Goal: Use online tool/utility: Utilize a website feature to perform a specific function

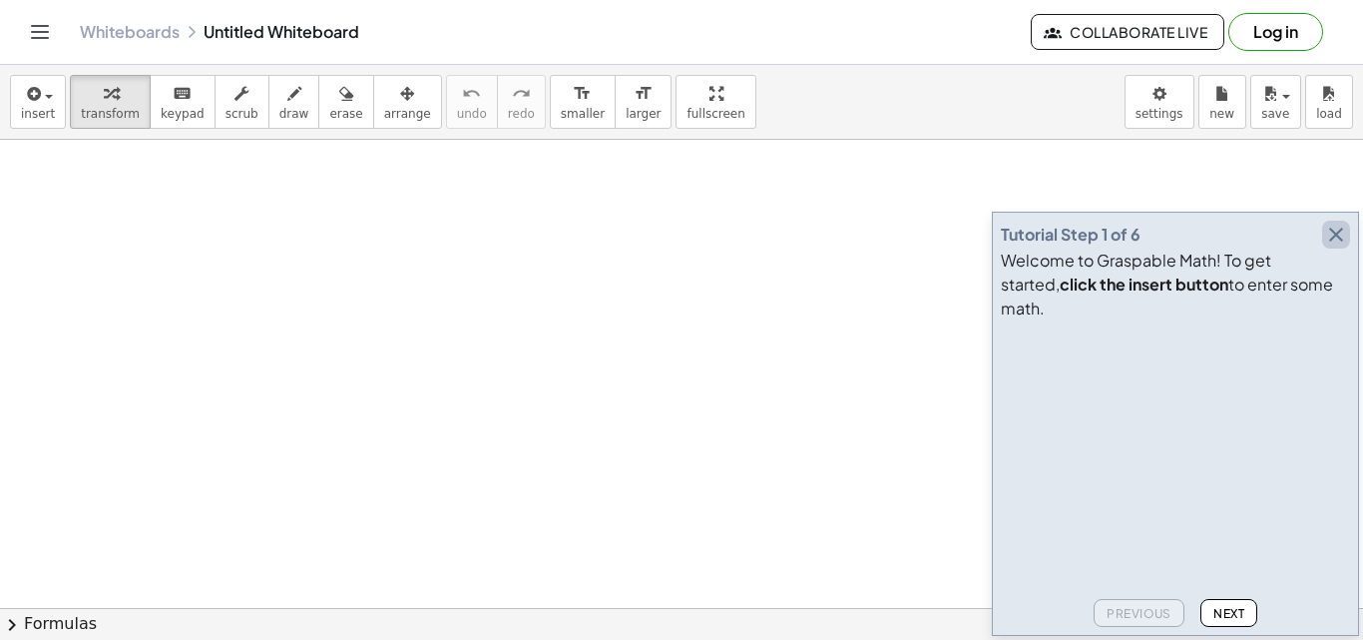
click at [1332, 246] on icon "button" at bounding box center [1336, 234] width 24 height 24
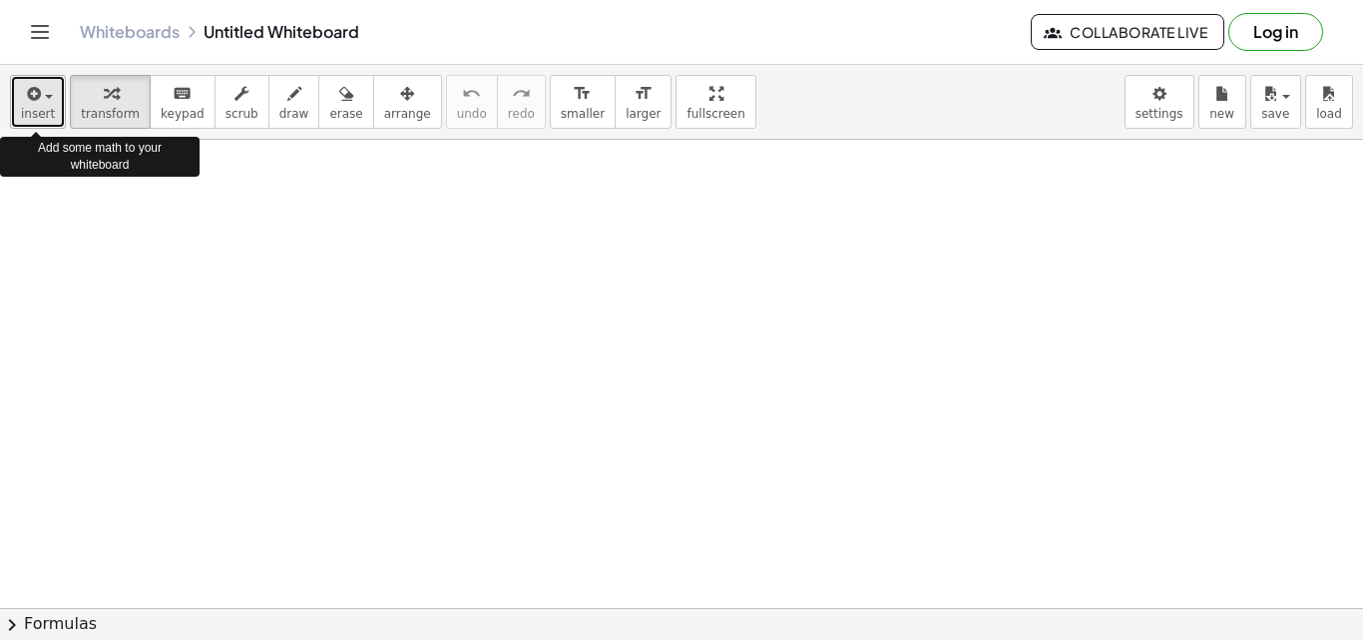
click at [56, 107] on button "insert" at bounding box center [38, 102] width 56 height 54
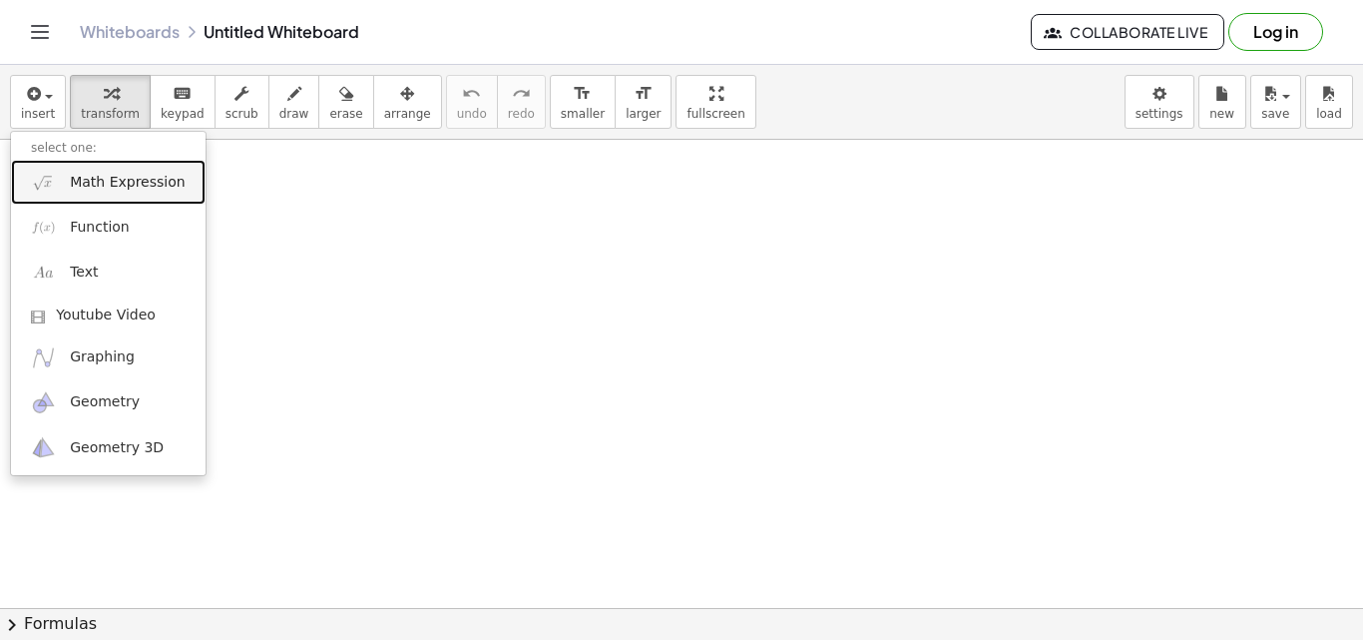
click at [146, 185] on span "Math Expression" at bounding box center [127, 183] width 115 height 20
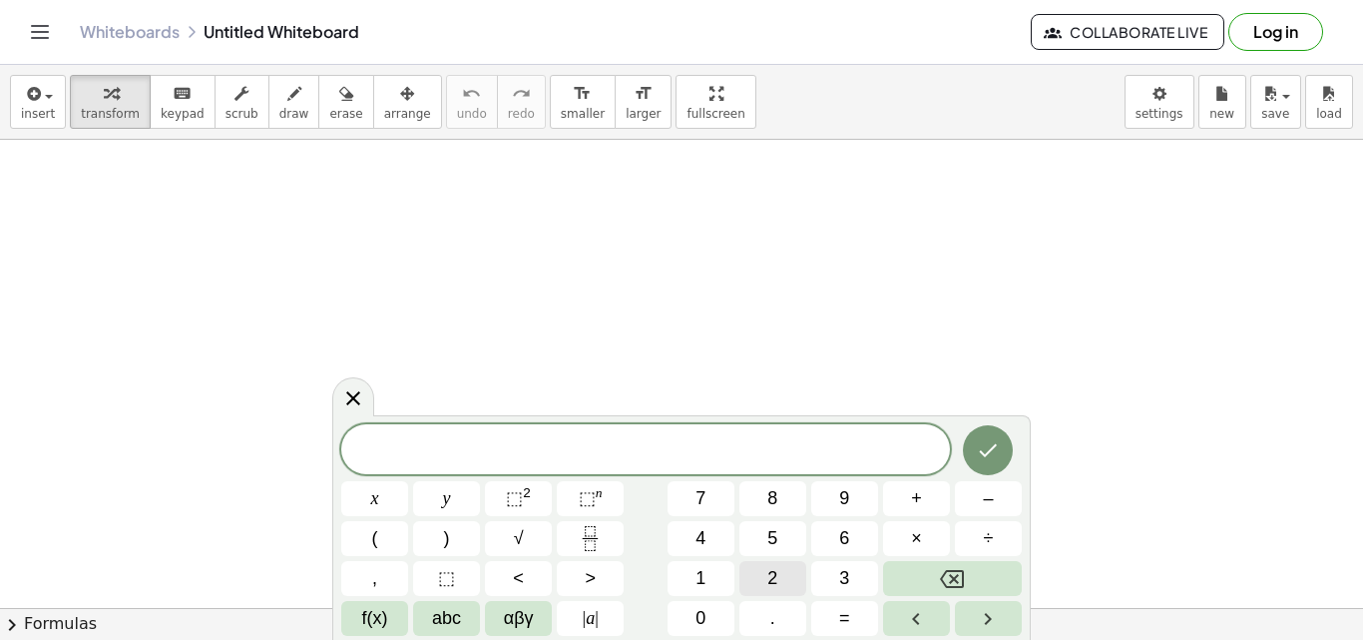
click at [761, 572] on button "2" at bounding box center [772, 578] width 67 height 35
click at [698, 531] on span "4" at bounding box center [700, 538] width 10 height 27
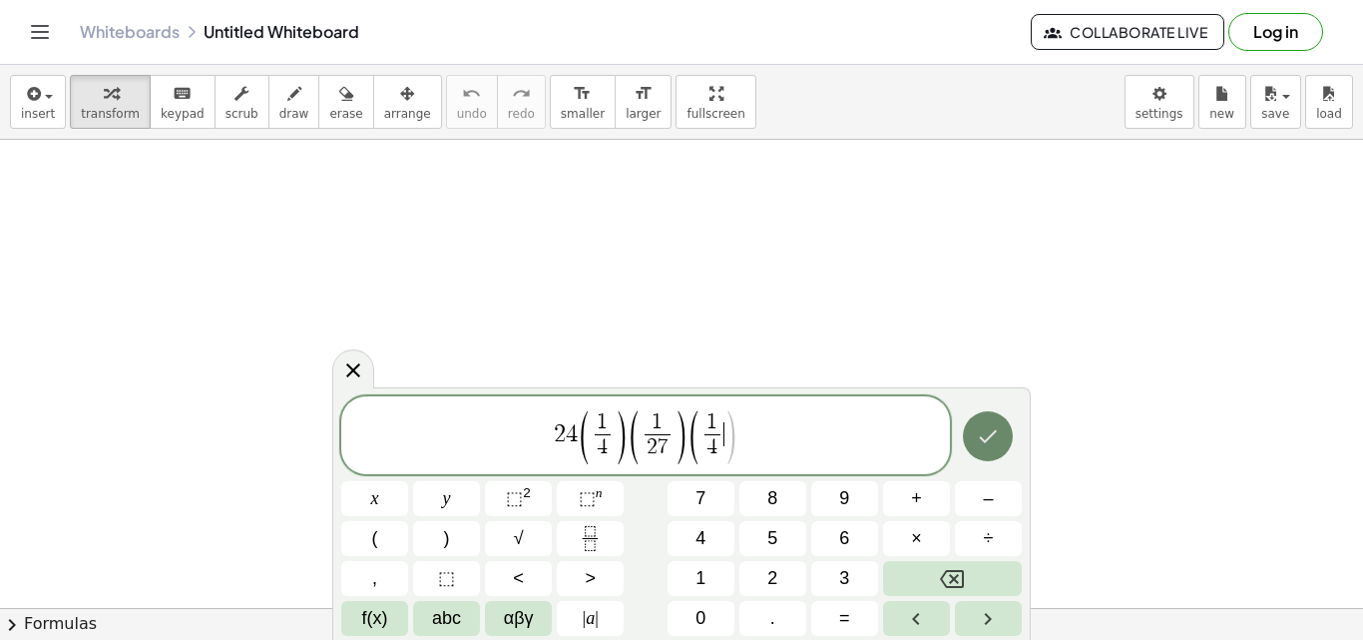
click at [997, 443] on icon "Done" at bounding box center [988, 436] width 24 height 24
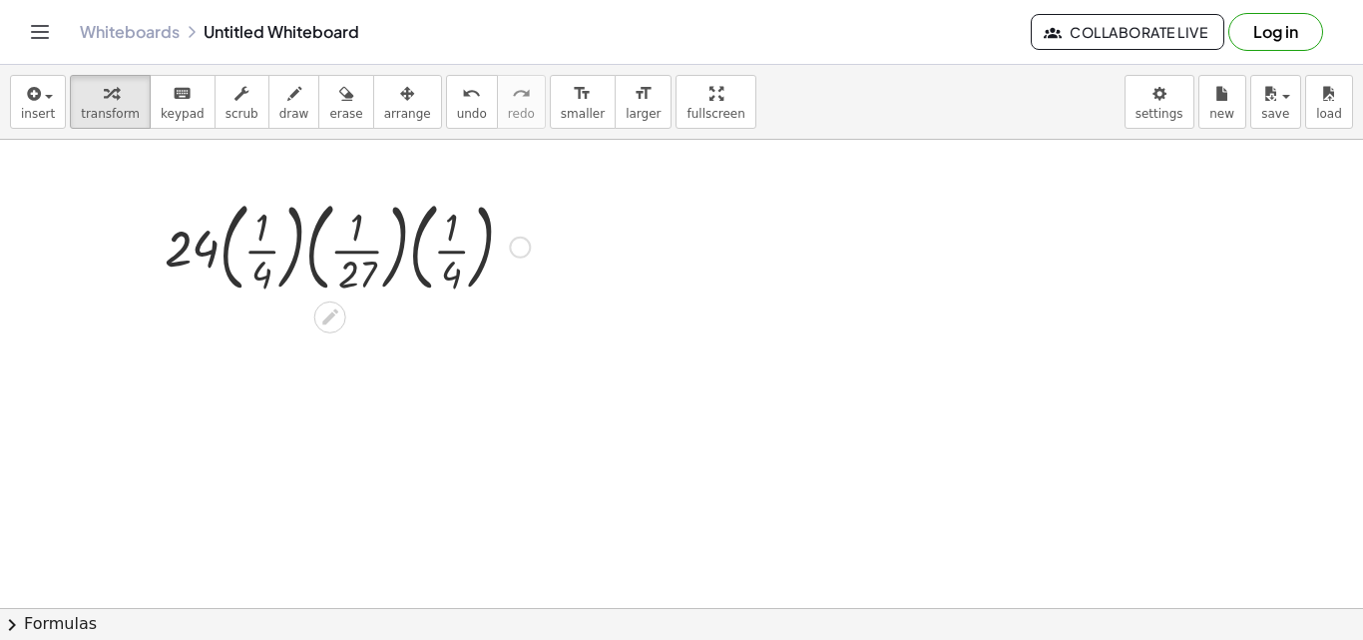
click at [197, 249] on div at bounding box center [347, 246] width 385 height 108
click at [43, 94] on div "button" at bounding box center [38, 93] width 34 height 24
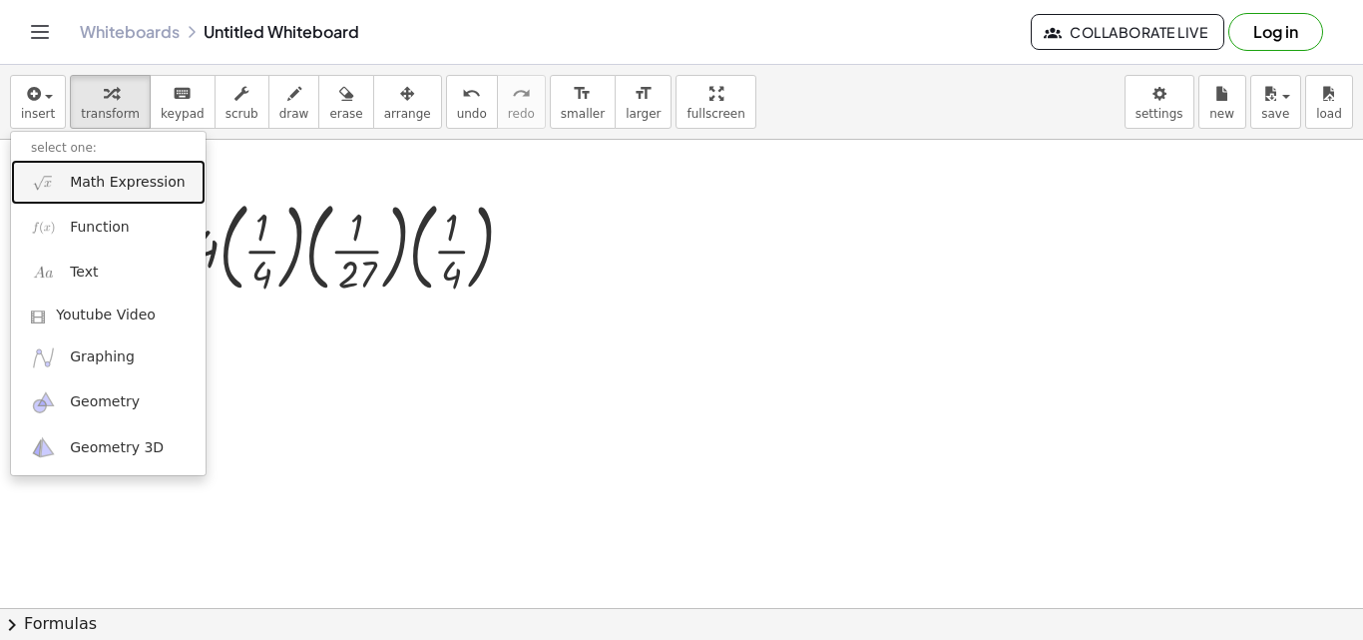
click at [91, 191] on span "Math Expression" at bounding box center [127, 183] width 115 height 20
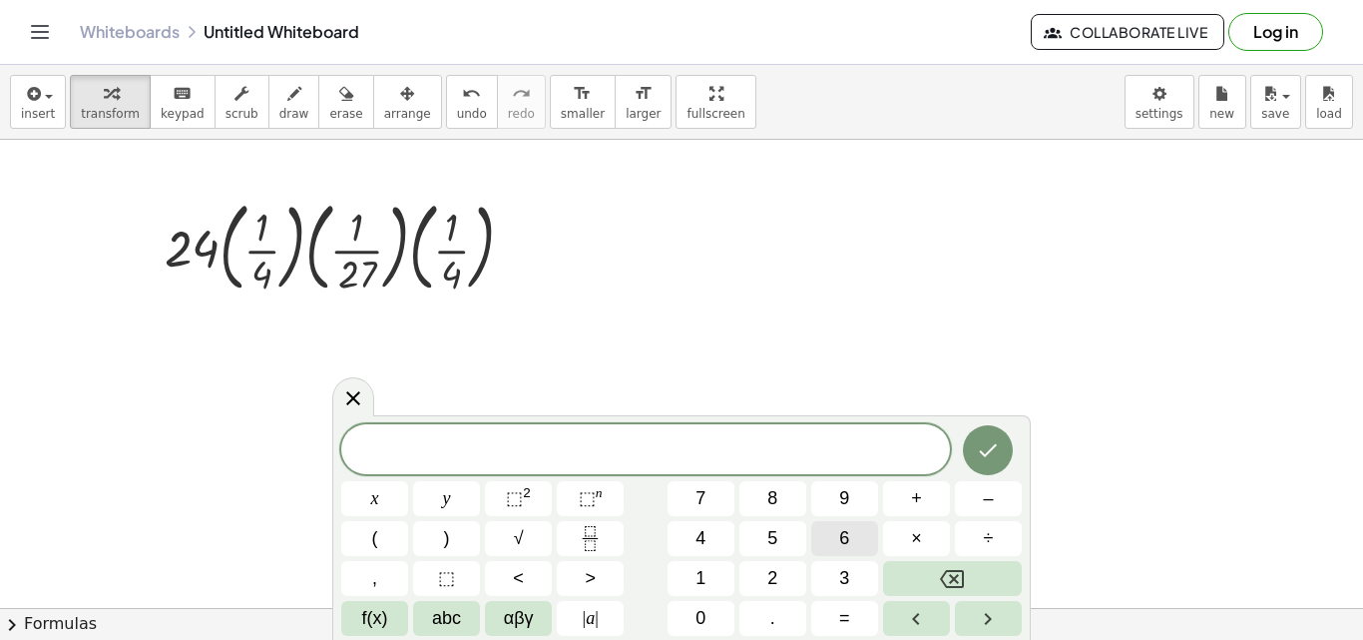
click at [848, 542] on span "6" at bounding box center [844, 538] width 10 height 27
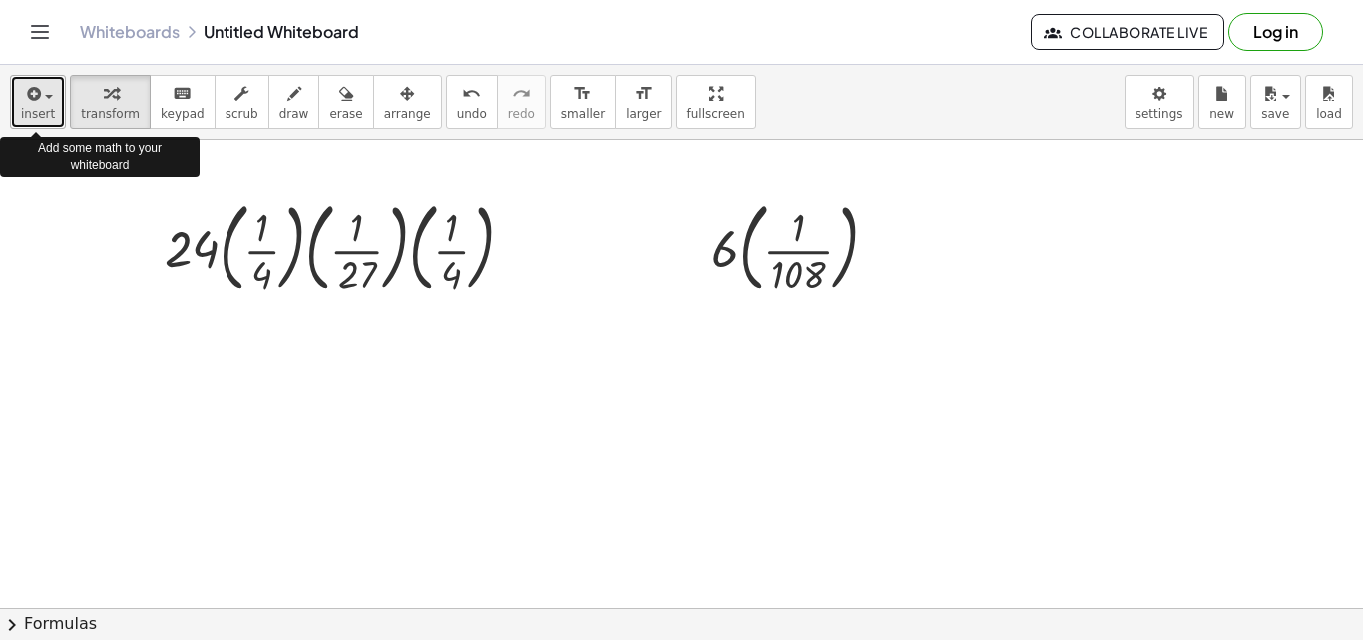
click at [42, 99] on span "button" at bounding box center [43, 96] width 4 height 14
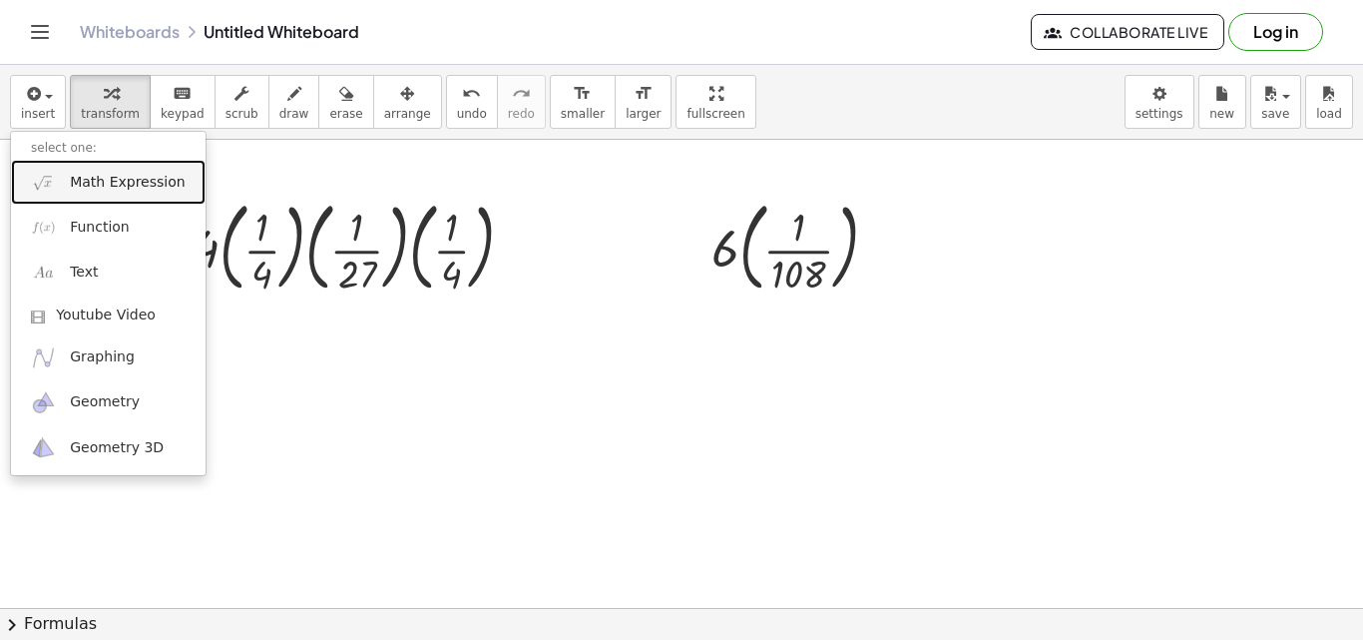
click at [118, 188] on span "Math Expression" at bounding box center [127, 183] width 115 height 20
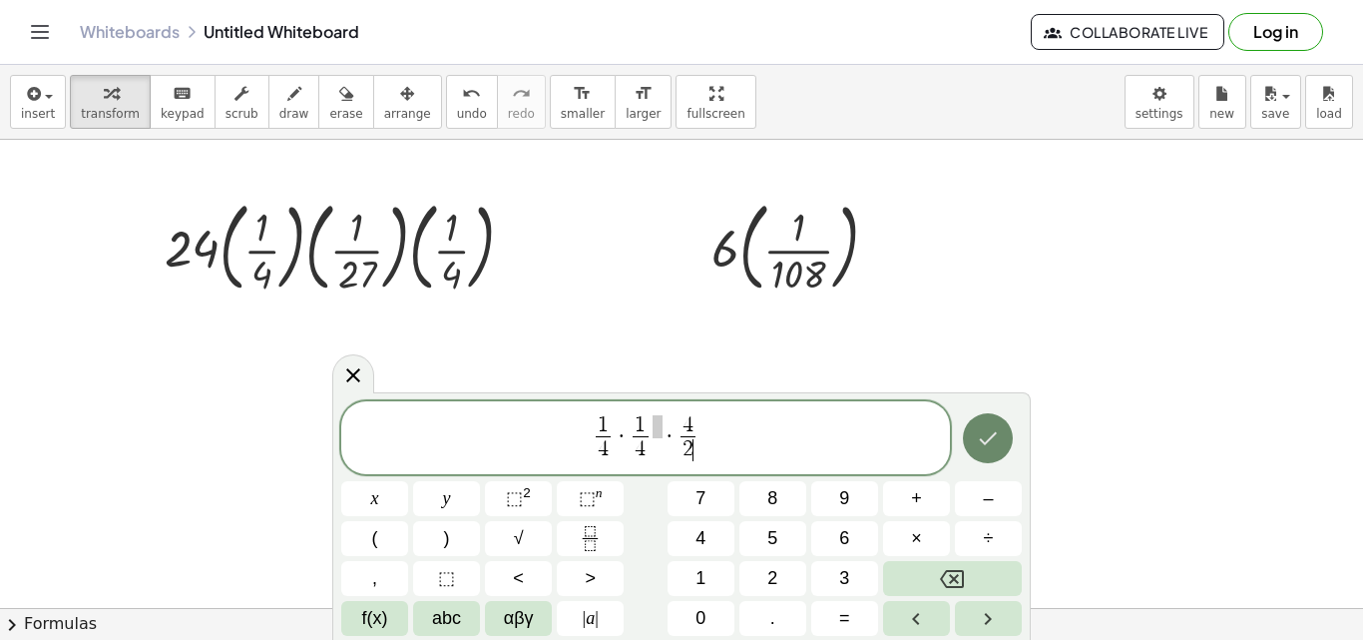
click at [997, 438] on icon "Done" at bounding box center [988, 438] width 24 height 24
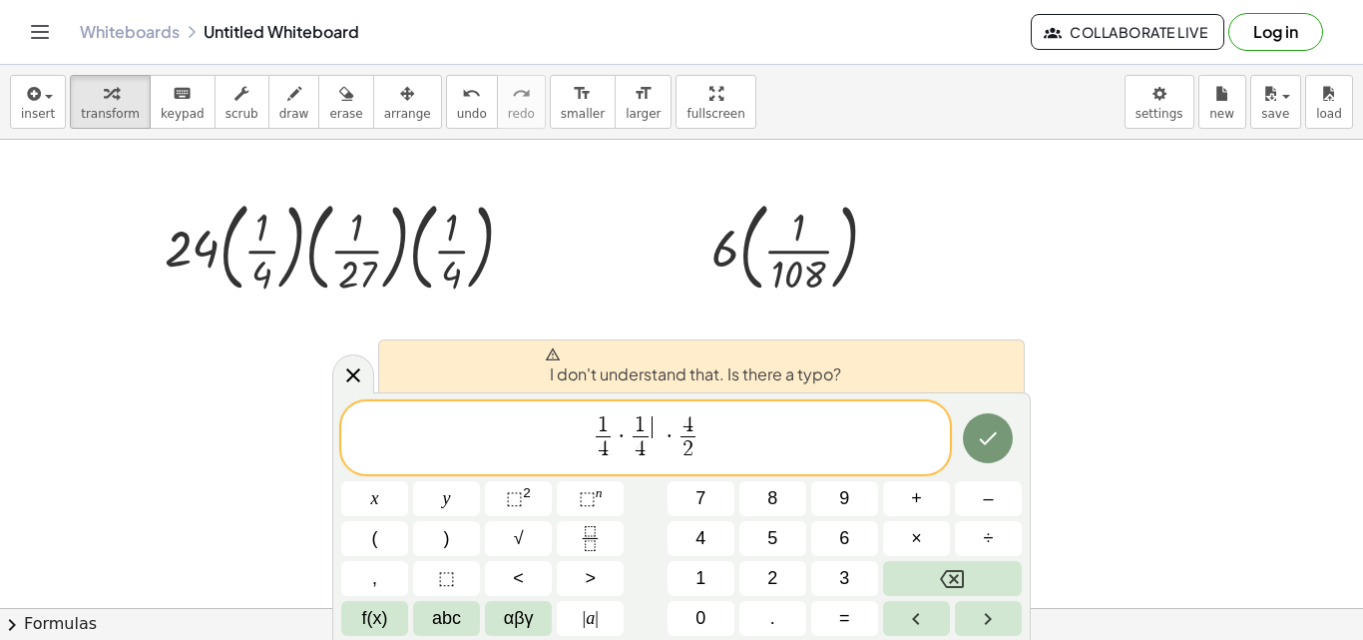
click at [658, 429] on span "​" at bounding box center [658, 427] width 10 height 22
click at [662, 438] on span "·" at bounding box center [669, 436] width 14 height 24
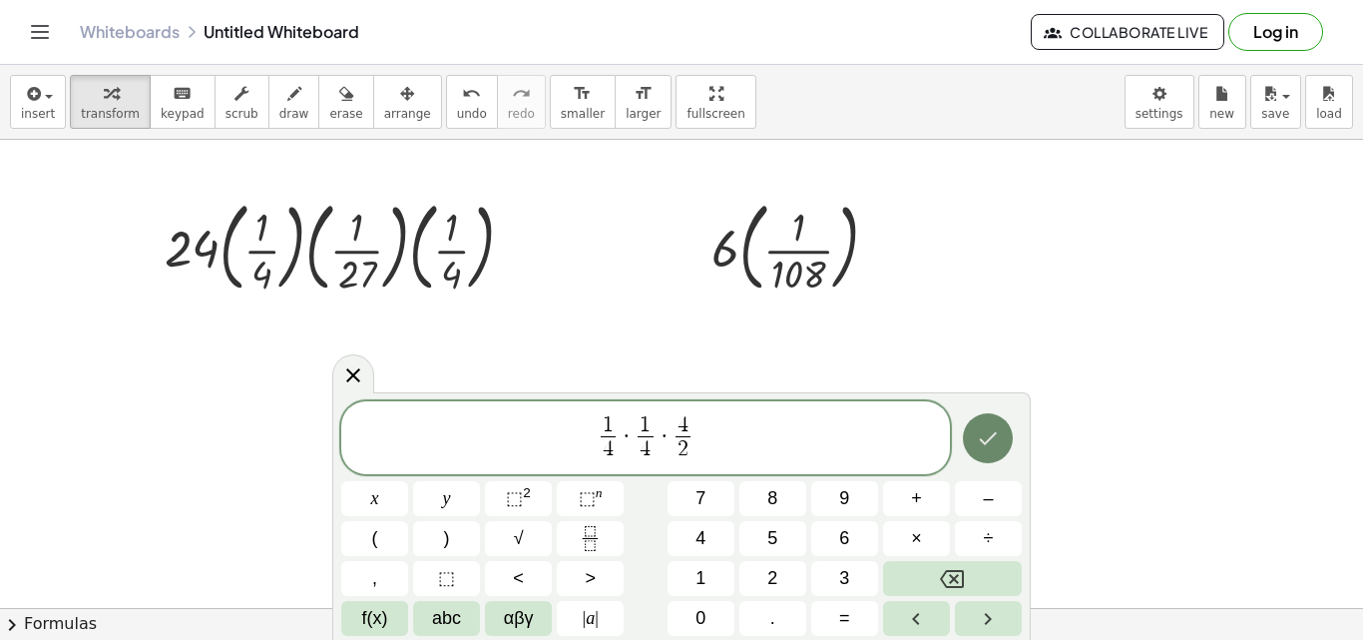
click at [988, 427] on icon "Done" at bounding box center [988, 438] width 24 height 24
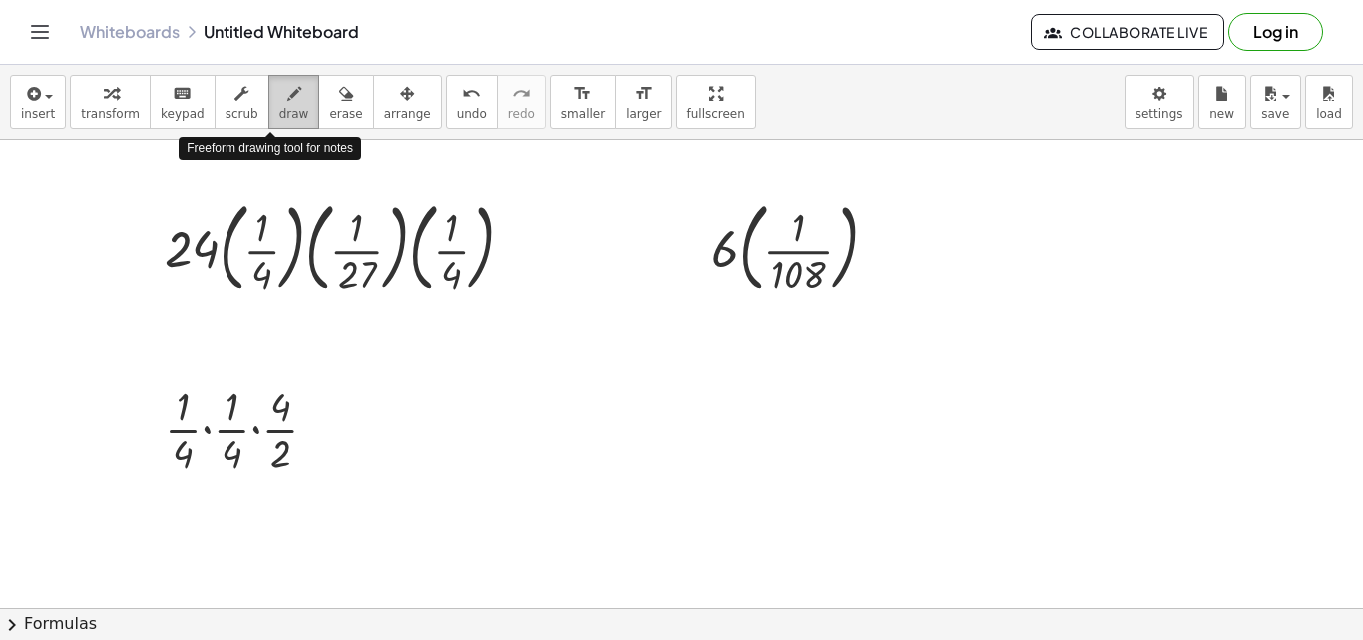
click at [281, 95] on div "button" at bounding box center [294, 93] width 30 height 24
drag, startPoint x: 299, startPoint y: 392, endPoint x: 274, endPoint y: 431, distance: 46.2
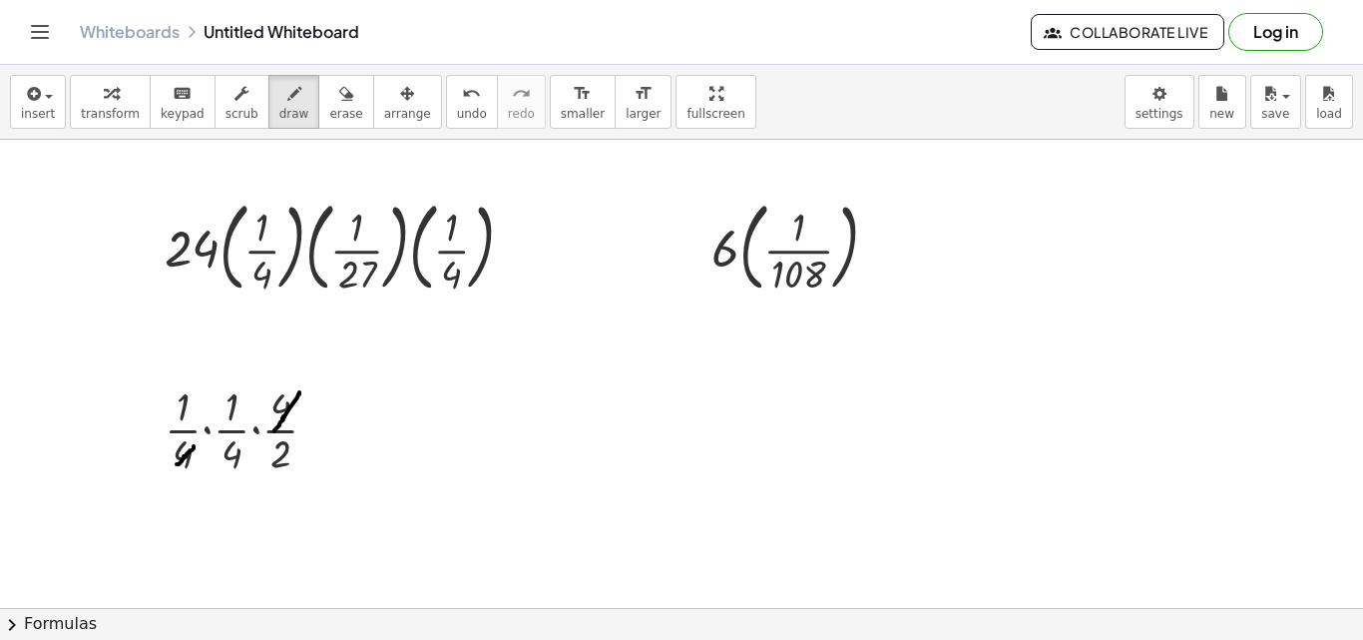
drag, startPoint x: 194, startPoint y: 446, endPoint x: 177, endPoint y: 464, distance: 24.7
drag, startPoint x: 376, startPoint y: 412, endPoint x: 389, endPoint y: 422, distance: 16.4
drag, startPoint x: 360, startPoint y: 435, endPoint x: 420, endPoint y: 448, distance: 61.3
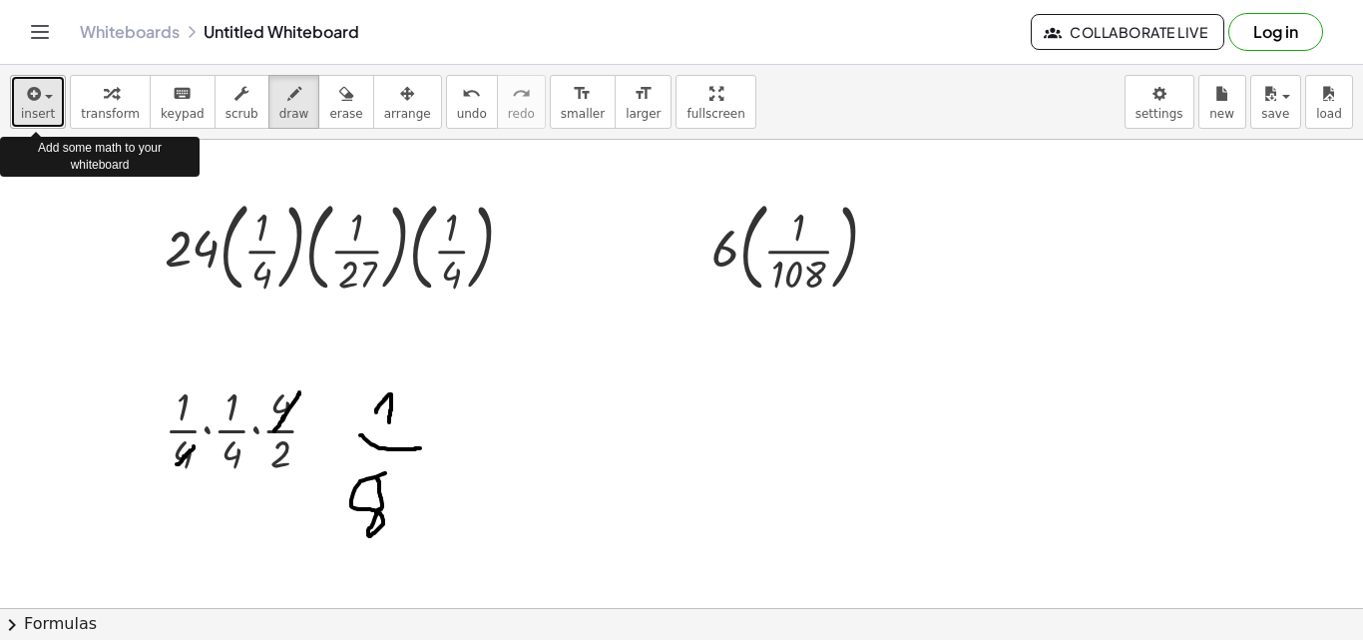
click at [41, 99] on span "button" at bounding box center [43, 96] width 4 height 14
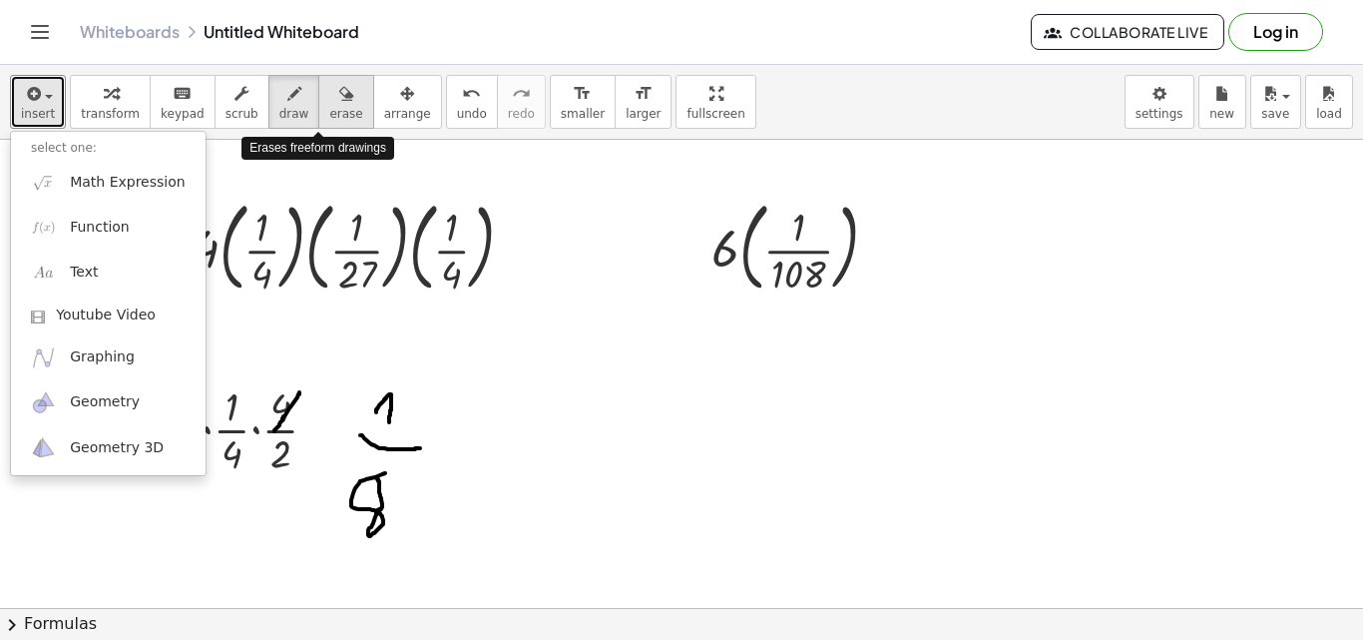
click at [329, 112] on span "erase" at bounding box center [345, 114] width 33 height 14
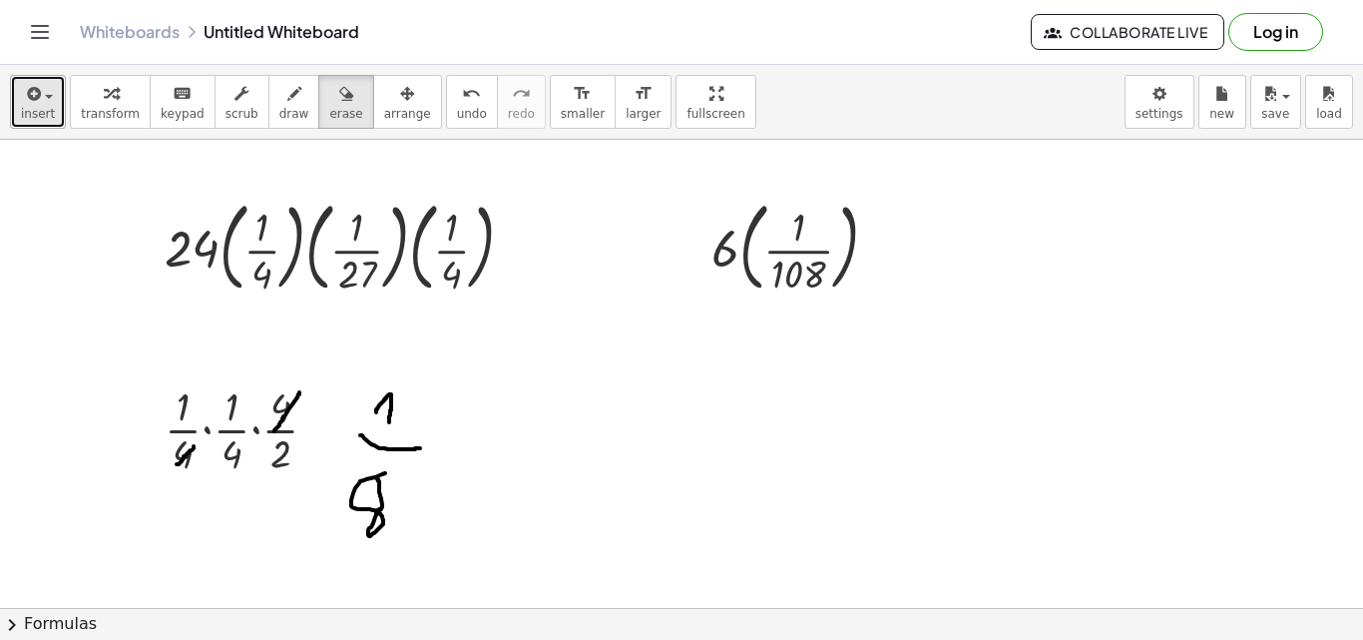
click at [32, 90] on icon "button" at bounding box center [32, 94] width 18 height 24
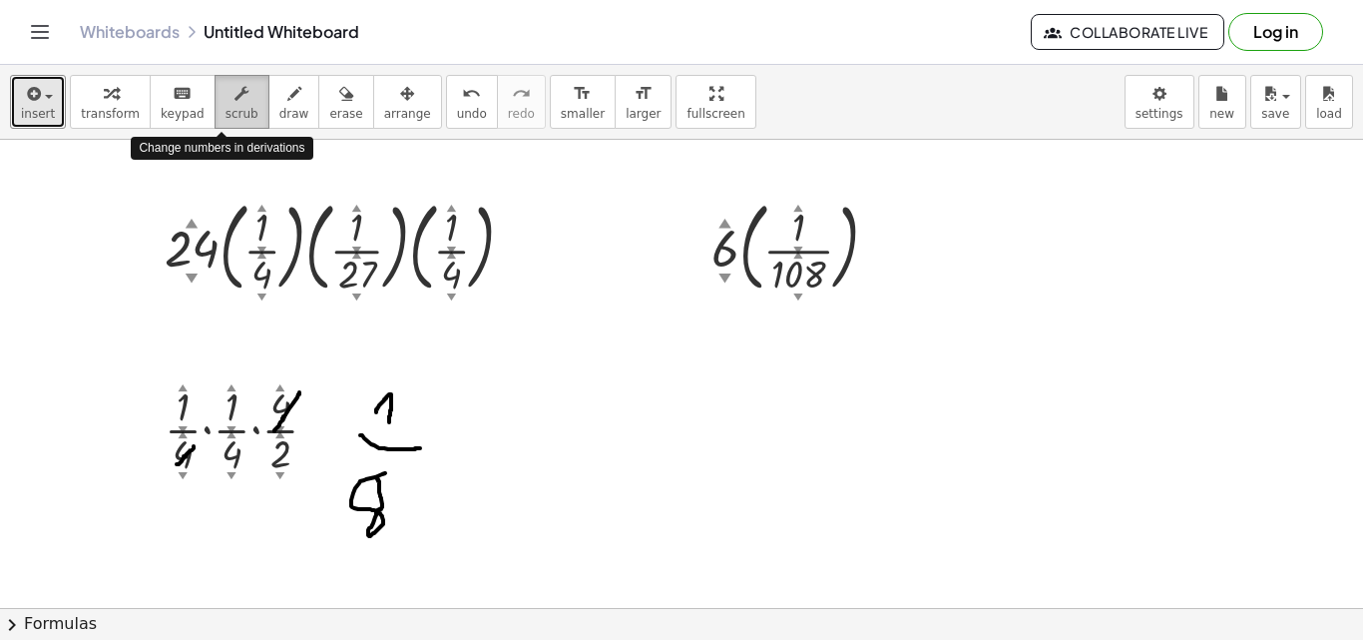
click at [235, 95] on div "button" at bounding box center [241, 93] width 33 height 24
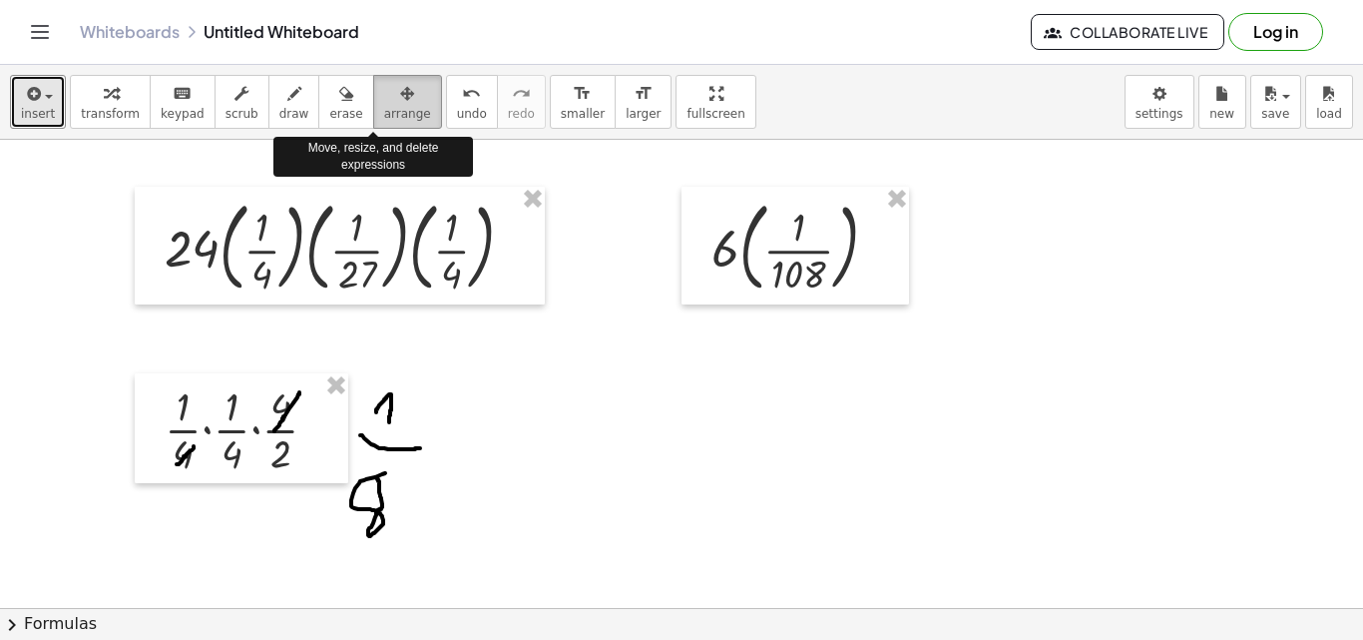
click at [404, 113] on button "arrange" at bounding box center [407, 102] width 69 height 54
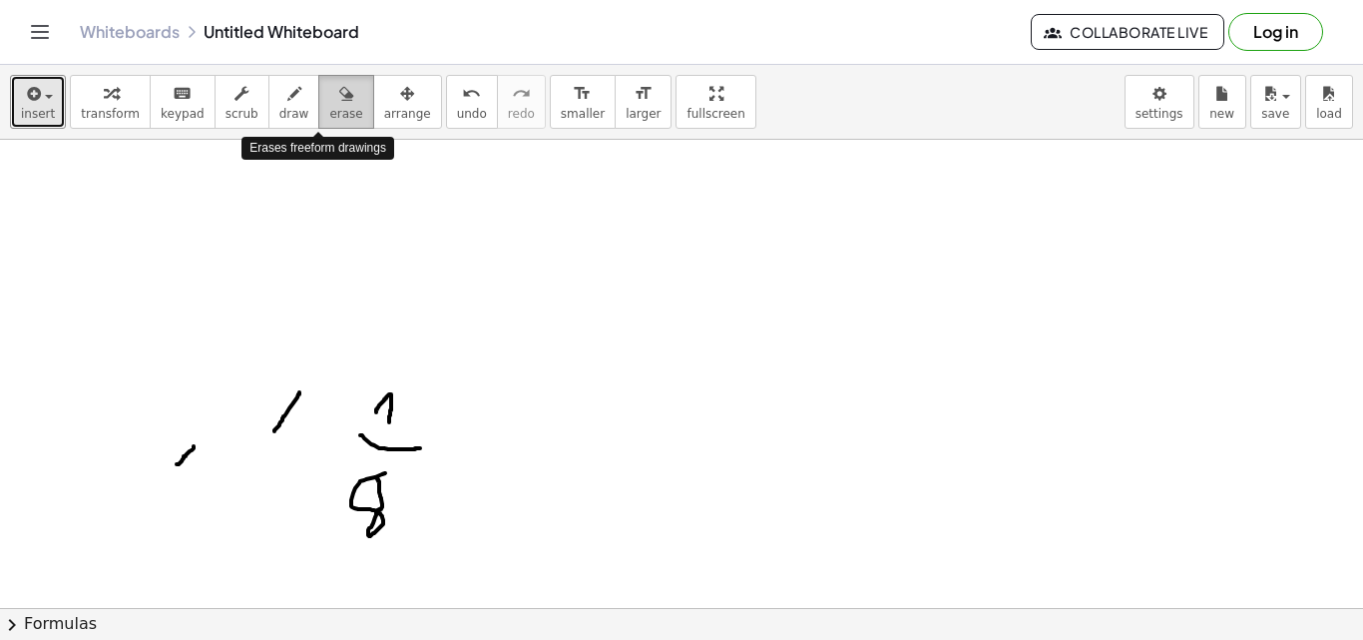
click at [329, 93] on div "button" at bounding box center [345, 93] width 33 height 24
drag, startPoint x: 110, startPoint y: 322, endPoint x: 354, endPoint y: 389, distance: 253.4
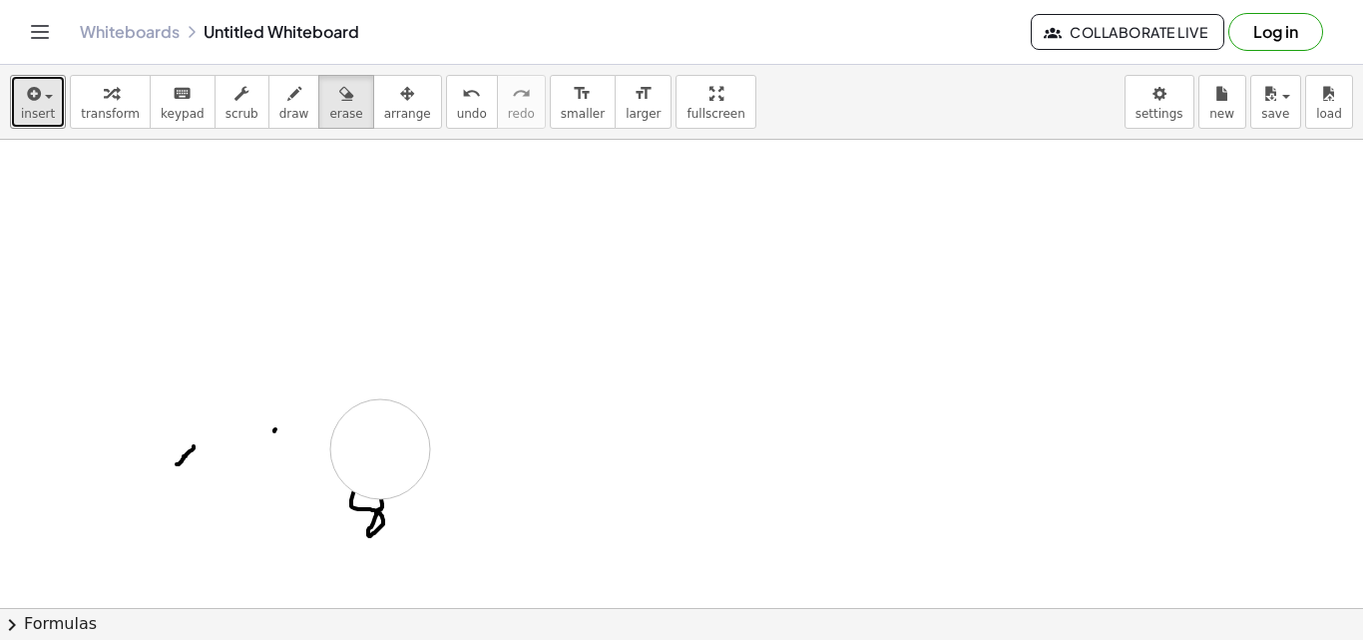
drag, startPoint x: 394, startPoint y: 518, endPoint x: 287, endPoint y: 406, distance: 154.5
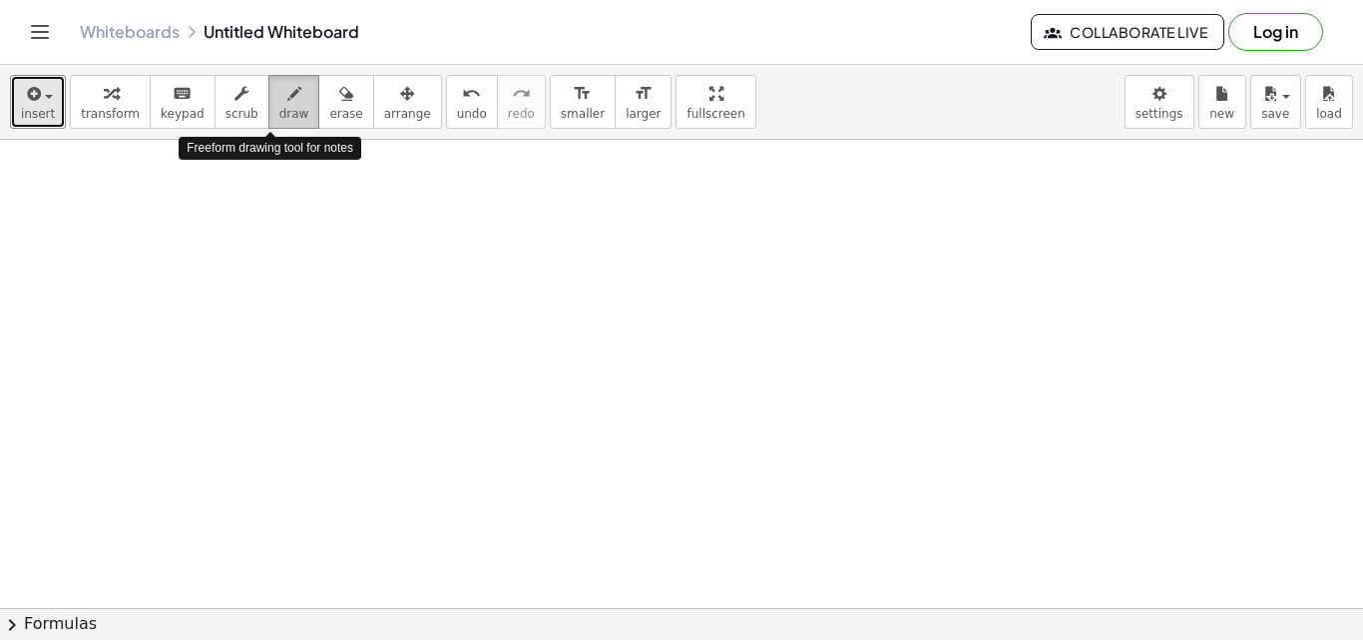
click at [287, 105] on icon "button" at bounding box center [294, 94] width 14 height 24
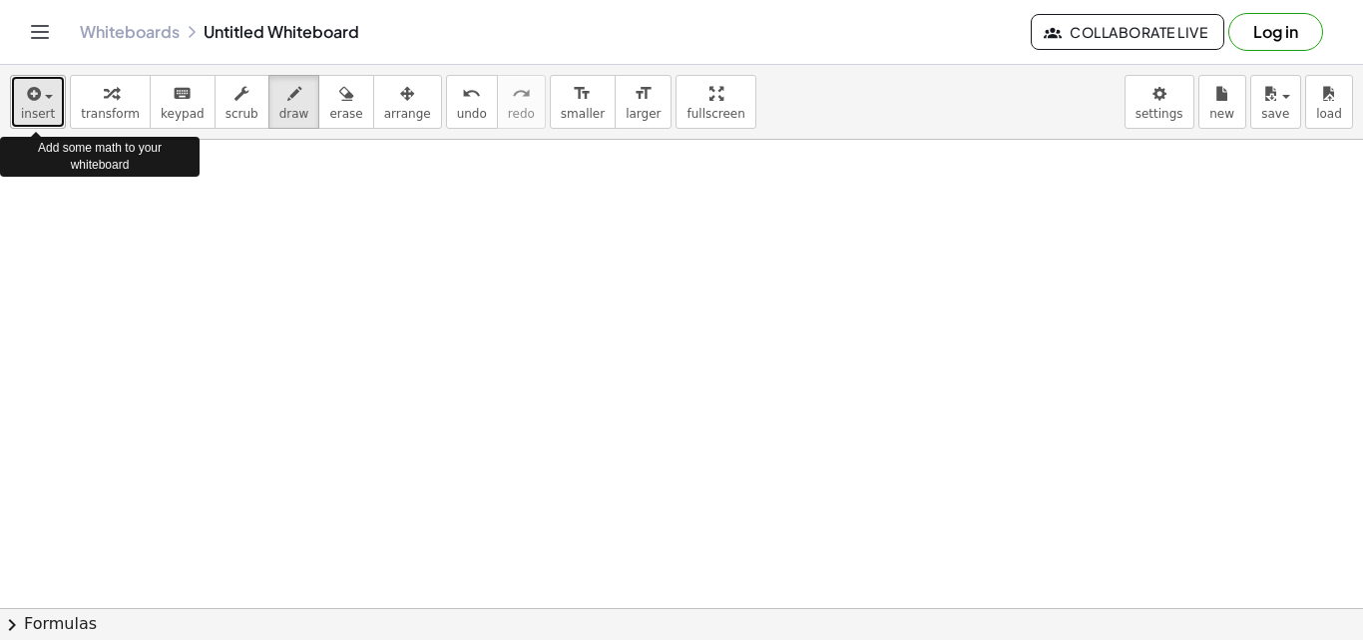
click at [41, 91] on span "button" at bounding box center [43, 96] width 4 height 14
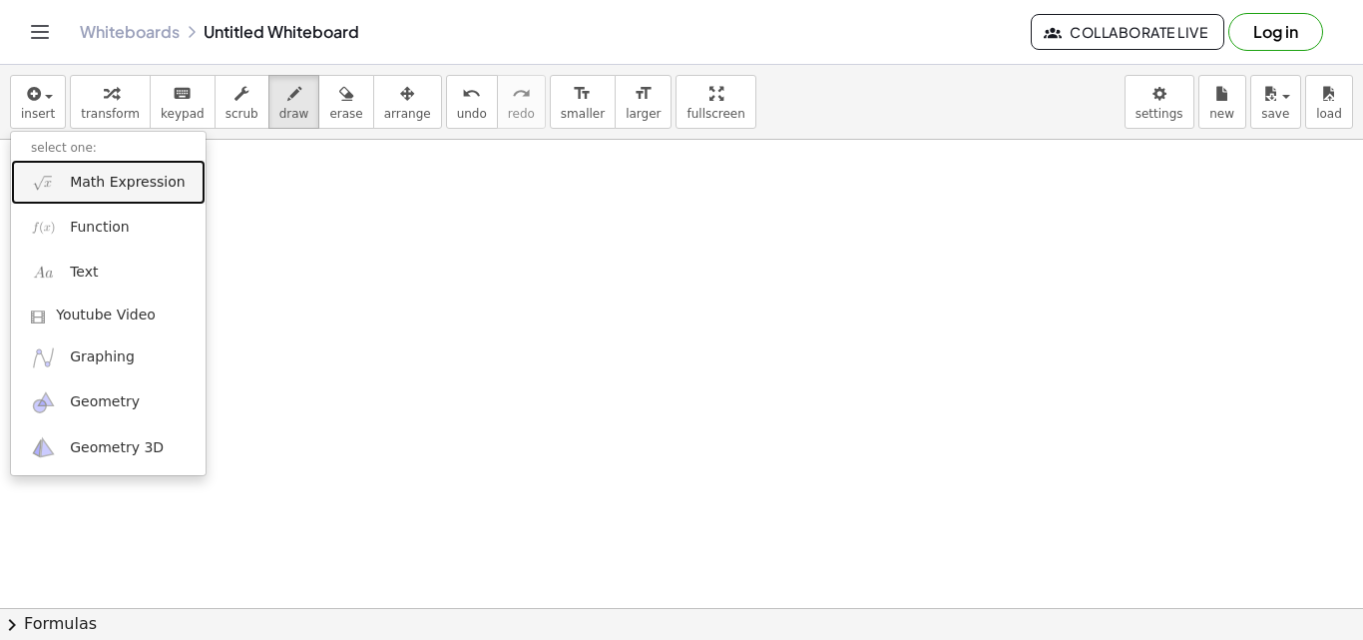
click at [106, 175] on span "Math Expression" at bounding box center [127, 183] width 115 height 20
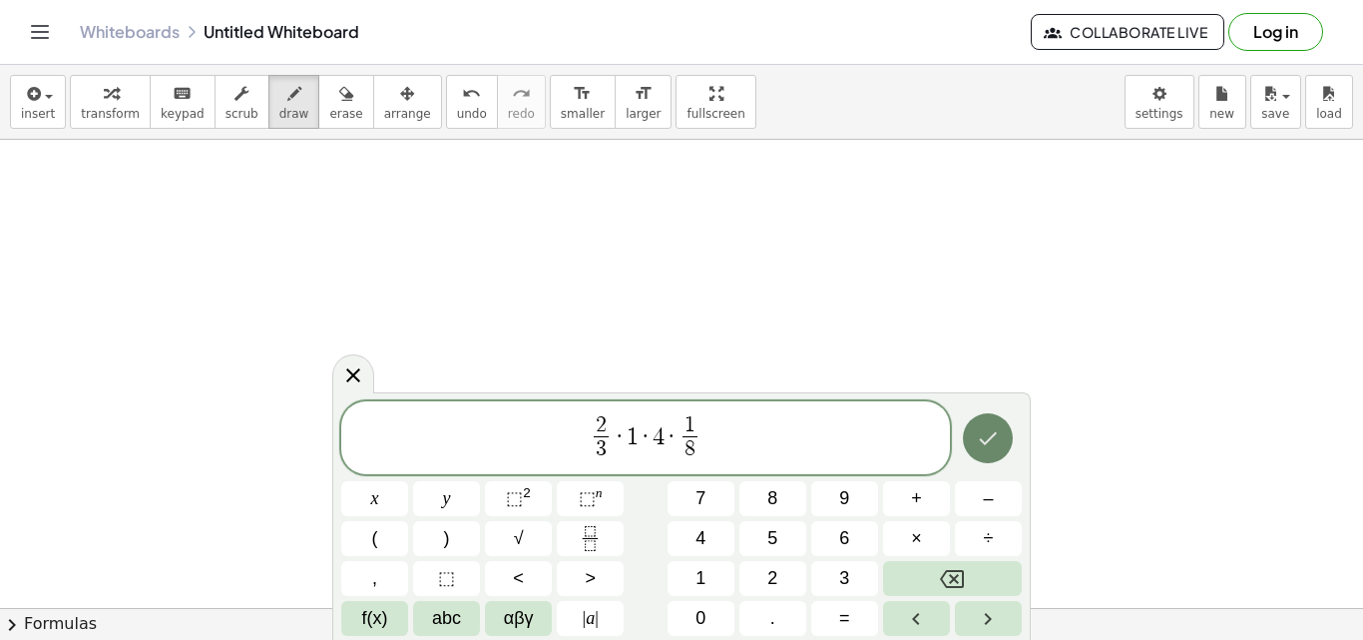
click at [990, 429] on icon "Done" at bounding box center [988, 438] width 24 height 24
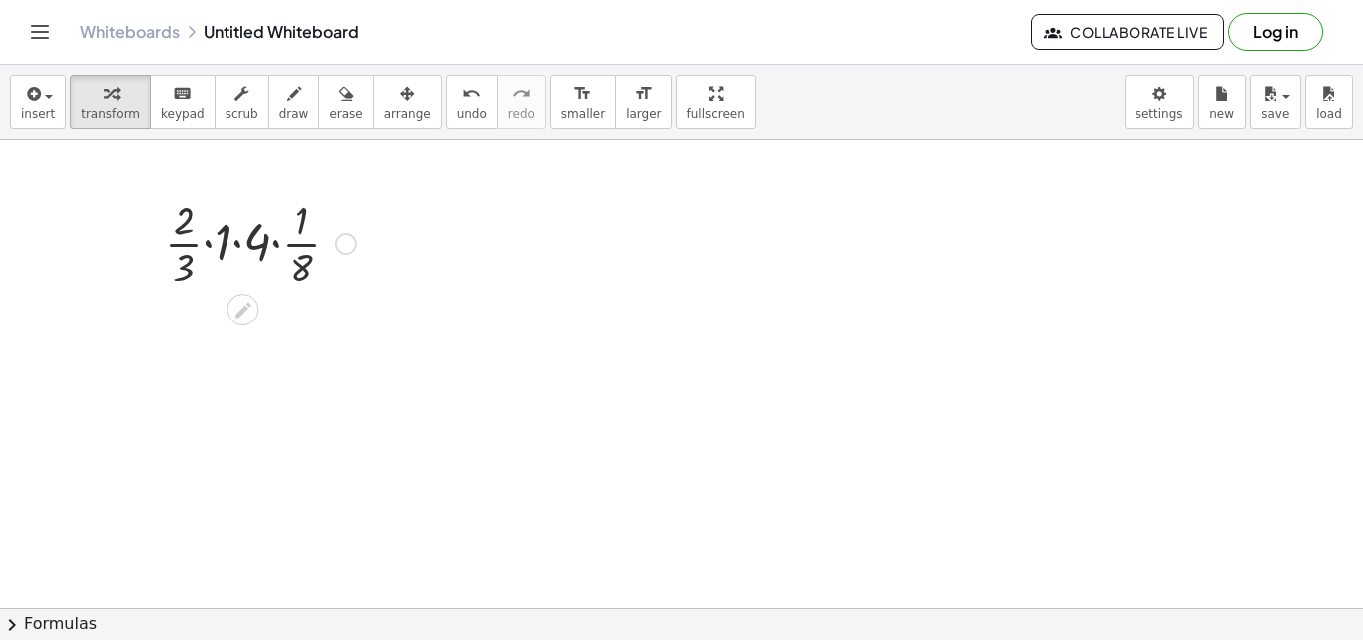
click at [252, 243] on div at bounding box center [261, 242] width 212 height 100
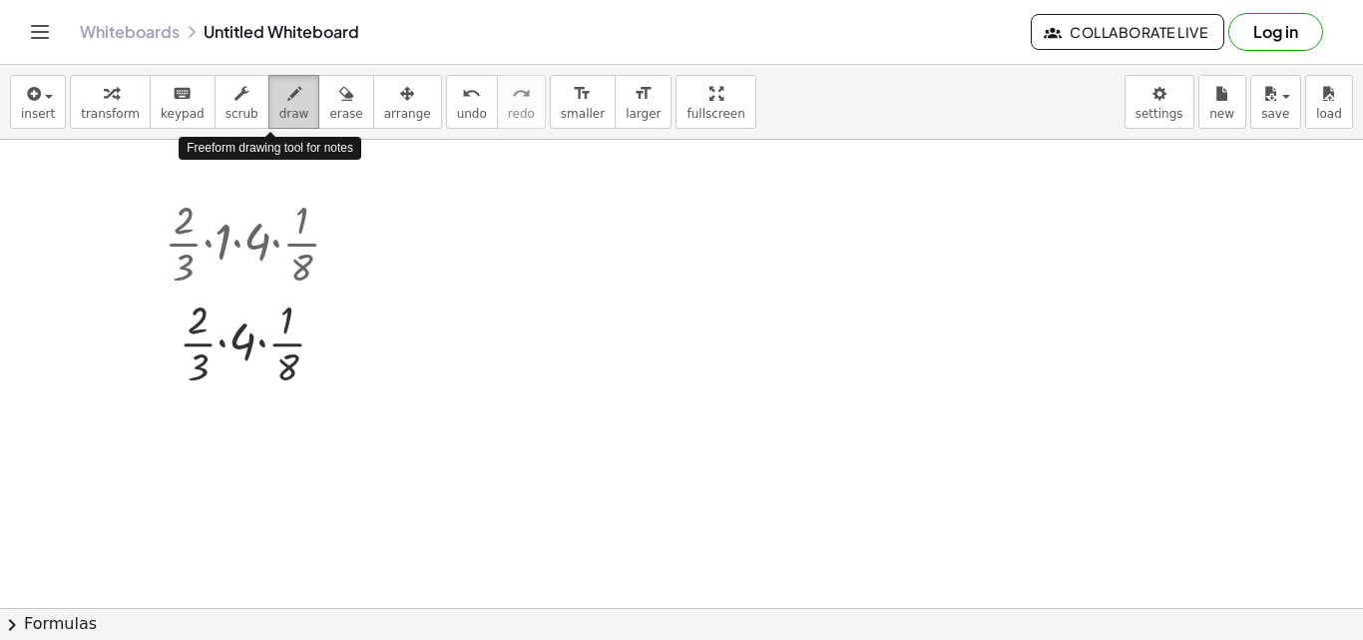
click at [282, 88] on div "button" at bounding box center [294, 93] width 30 height 24
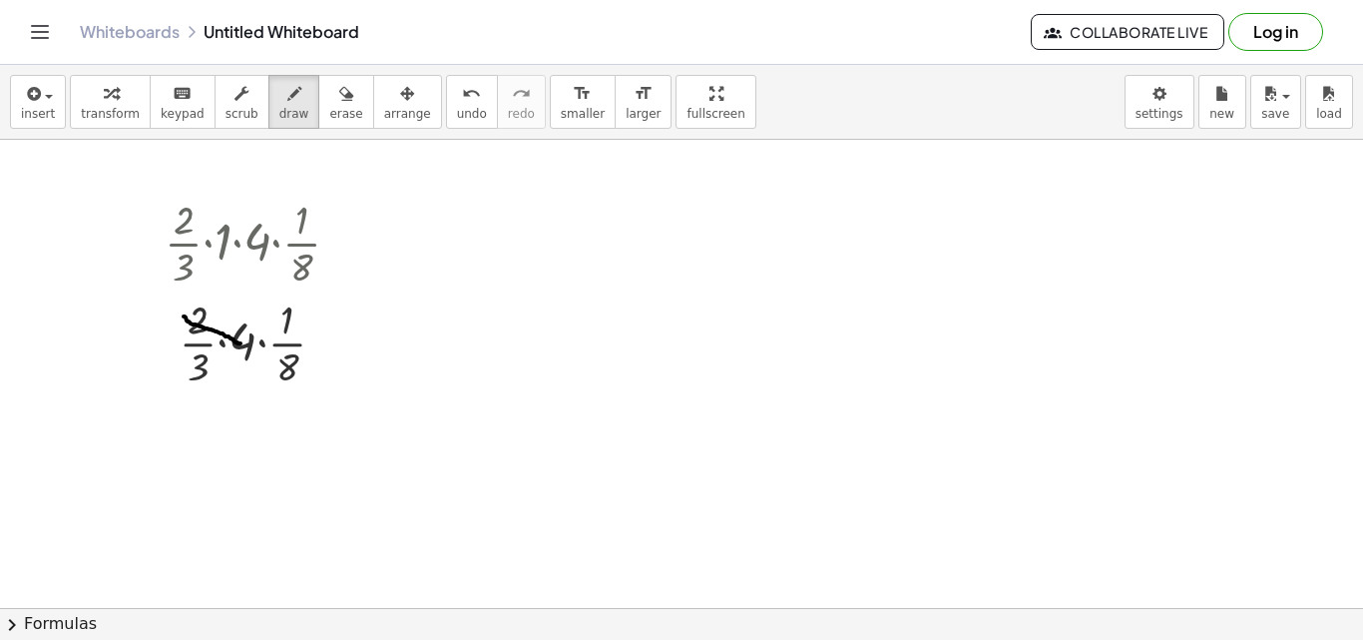
drag, startPoint x: 184, startPoint y: 316, endPoint x: 240, endPoint y: 343, distance: 62.9
drag, startPoint x: 278, startPoint y: 364, endPoint x: 324, endPoint y: 384, distance: 50.0
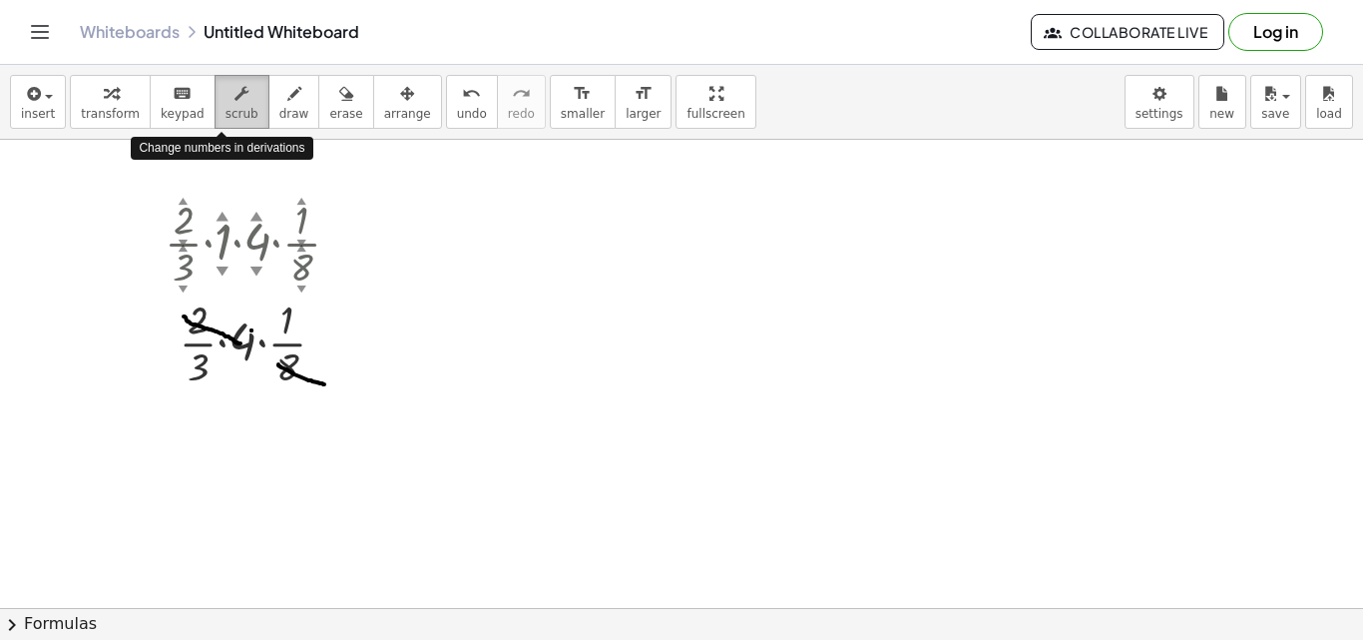
click at [232, 98] on div "button" at bounding box center [241, 93] width 33 height 24
click at [244, 333] on div at bounding box center [261, 341] width 212 height 100
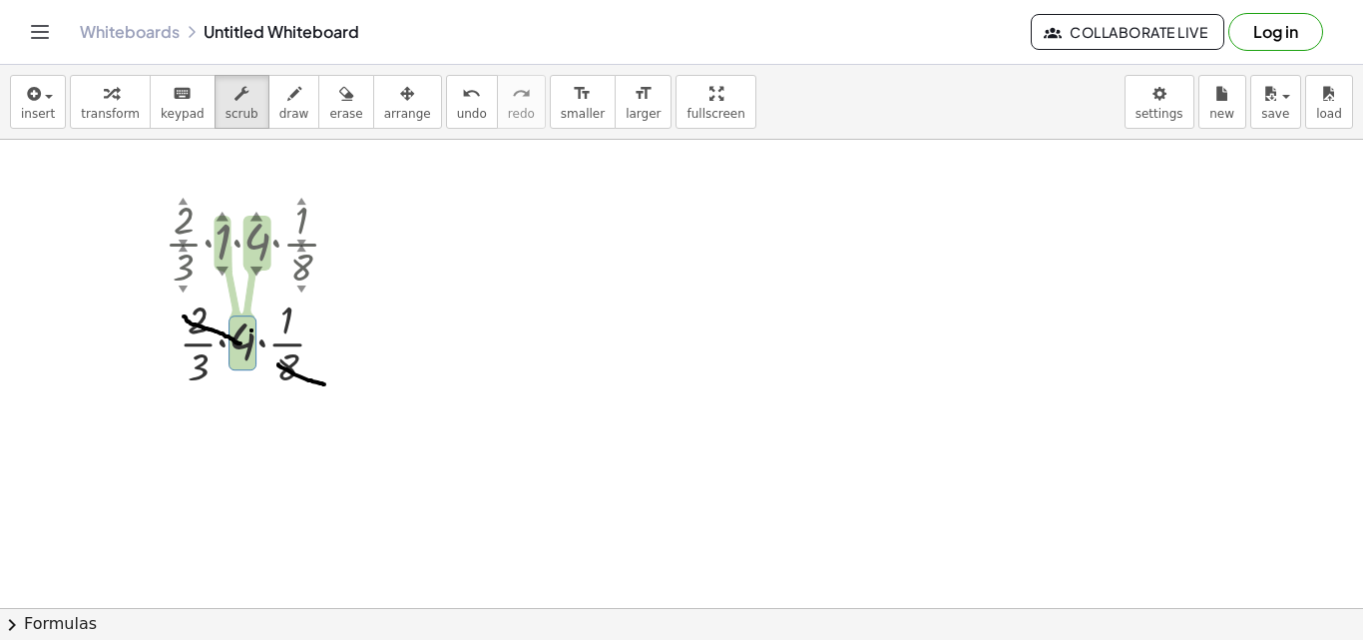
click at [282, 345] on div at bounding box center [261, 341] width 212 height 100
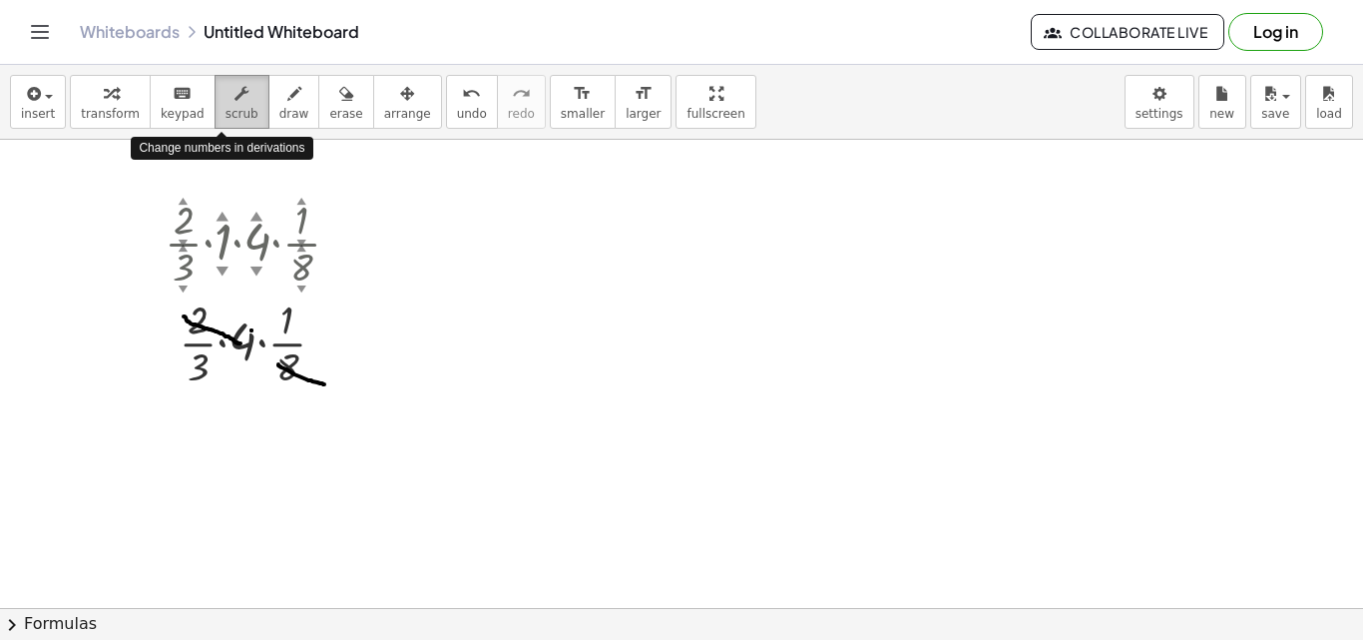
click at [234, 95] on icon "button" at bounding box center [241, 94] width 14 height 24
click at [246, 334] on div at bounding box center [261, 341] width 212 height 100
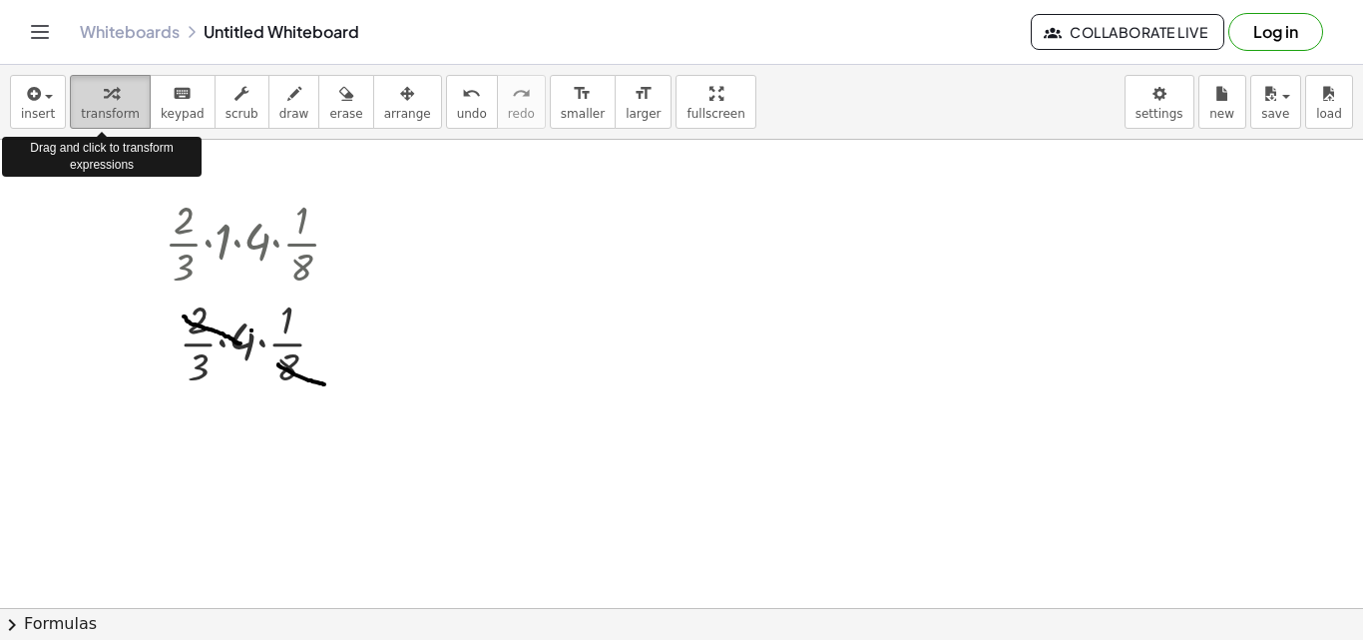
click at [125, 78] on button "transform" at bounding box center [110, 102] width 81 height 54
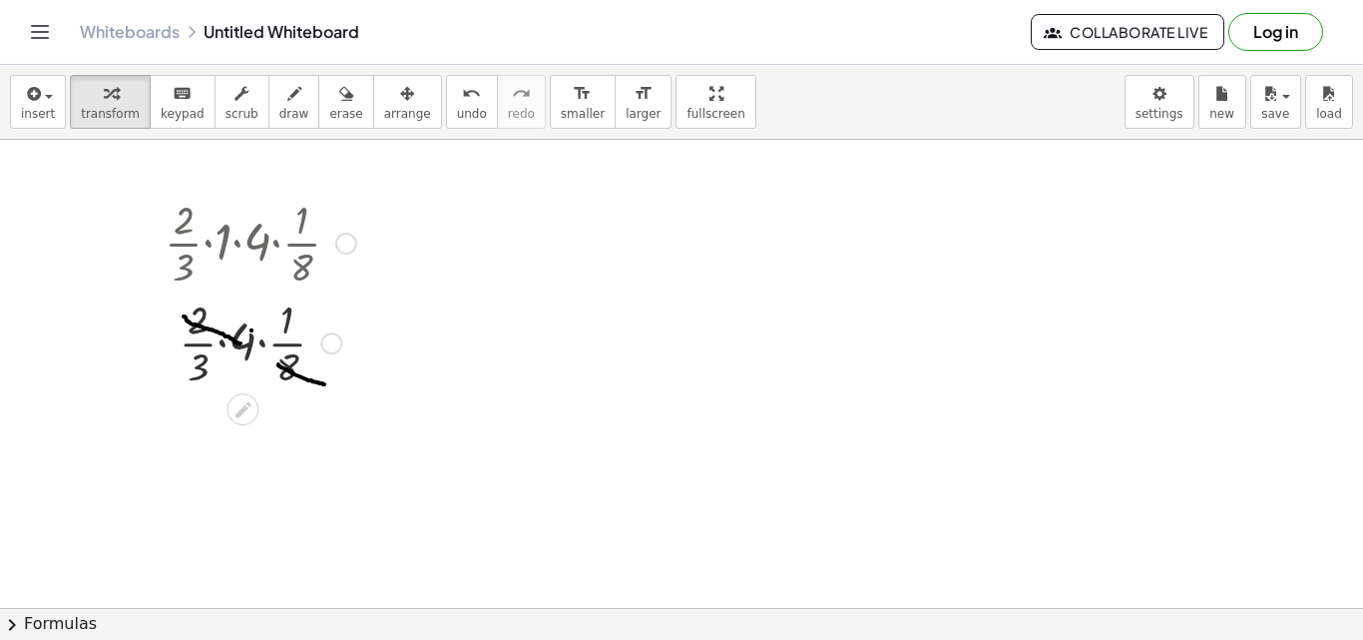
click at [240, 338] on div at bounding box center [261, 341] width 212 height 100
click at [256, 442] on div at bounding box center [261, 441] width 212 height 100
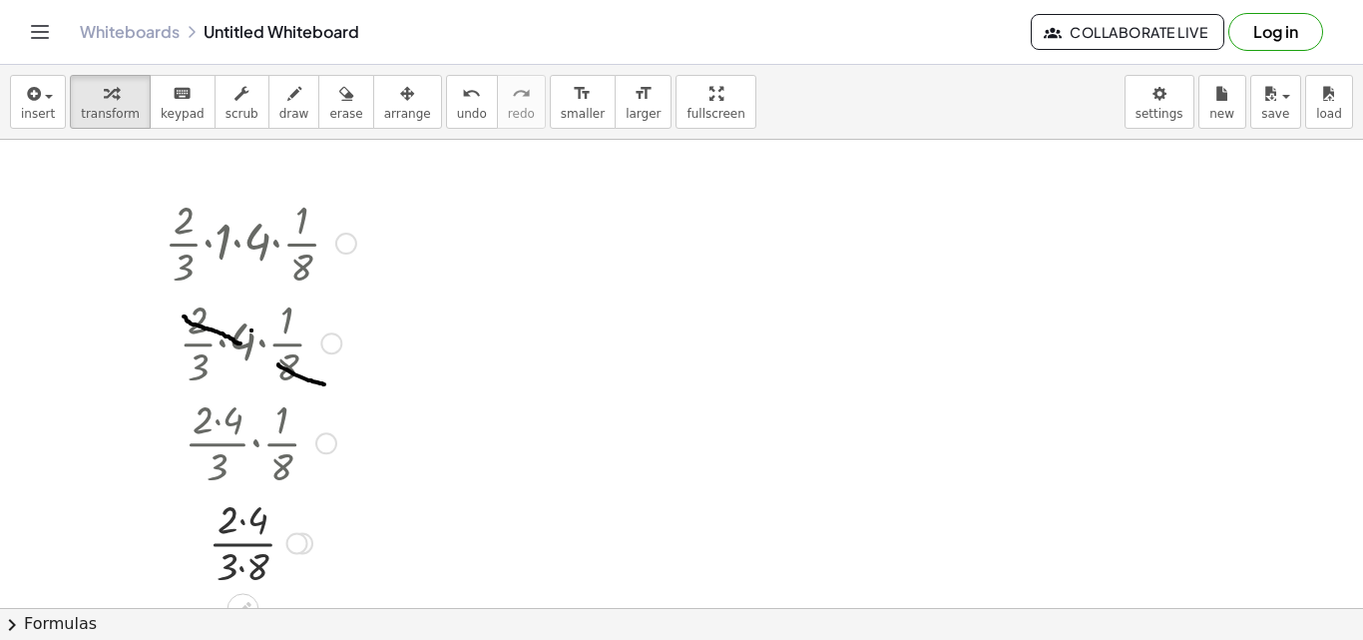
click at [247, 537] on div at bounding box center [261, 541] width 212 height 100
click at [247, 538] on div at bounding box center [261, 541] width 212 height 100
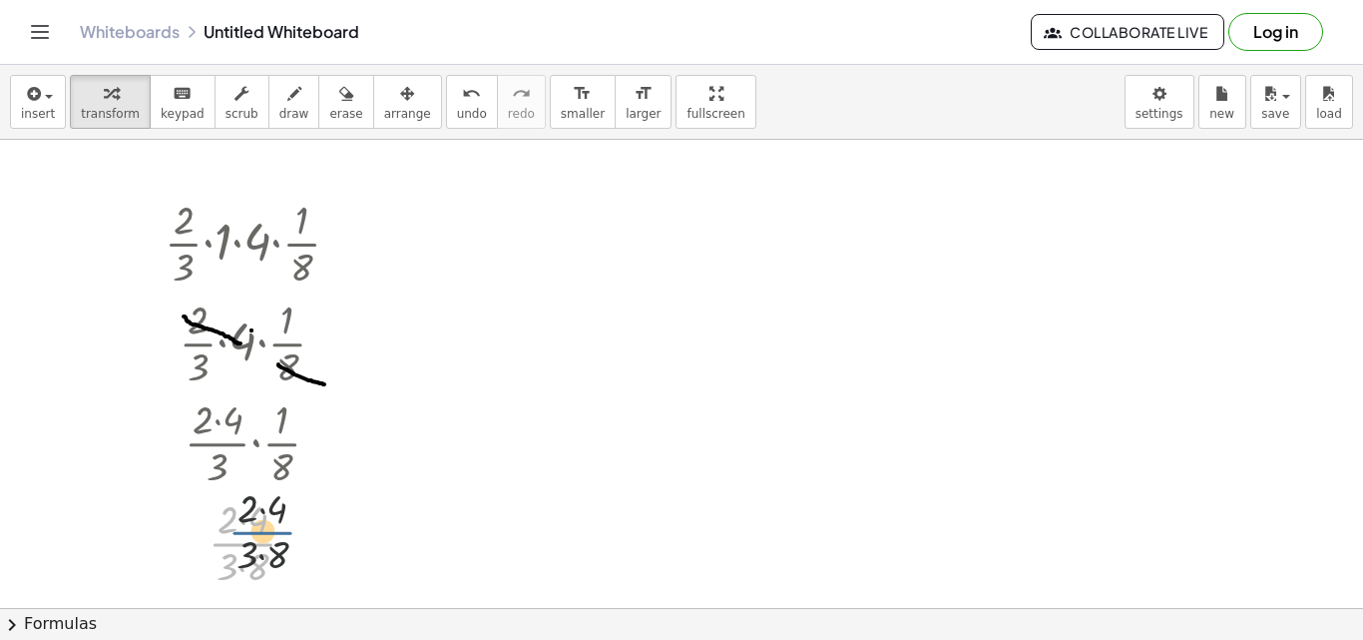
drag, startPoint x: 247, startPoint y: 538, endPoint x: 403, endPoint y: 422, distance: 194.0
click at [233, 517] on div at bounding box center [261, 541] width 212 height 100
click at [244, 547] on div at bounding box center [261, 541] width 212 height 100
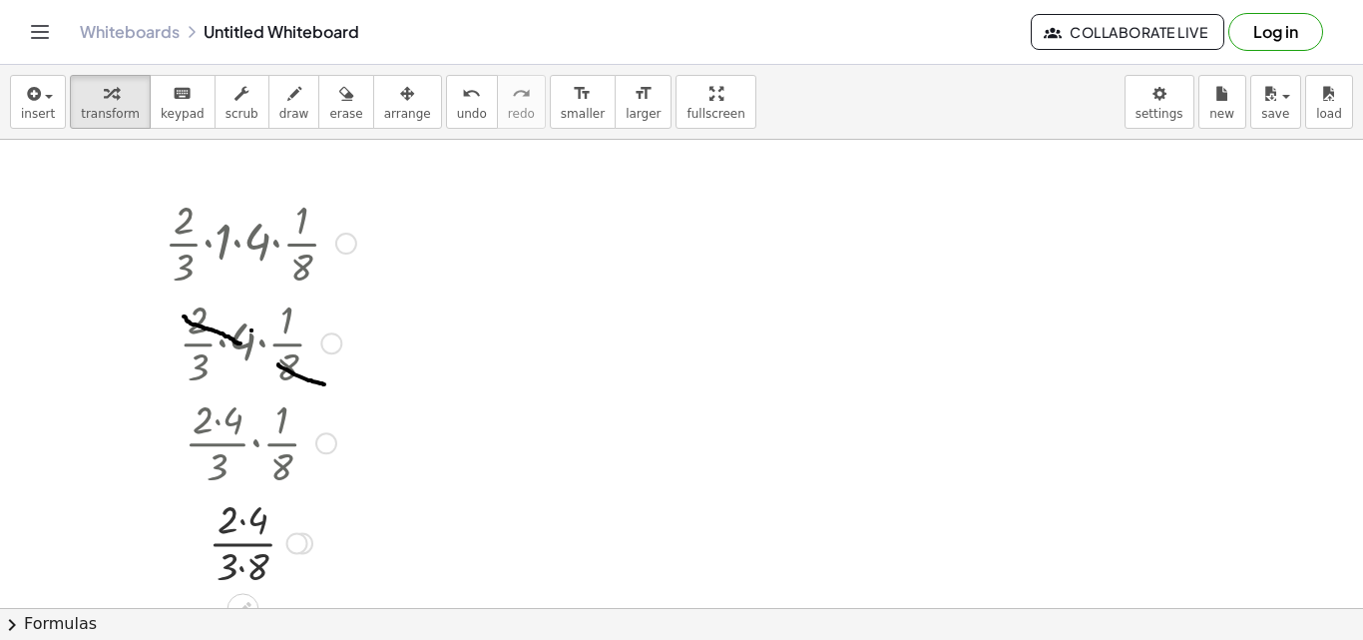
click at [244, 547] on div at bounding box center [261, 541] width 212 height 100
drag, startPoint x: 244, startPoint y: 547, endPoint x: 538, endPoint y: 255, distance: 413.4
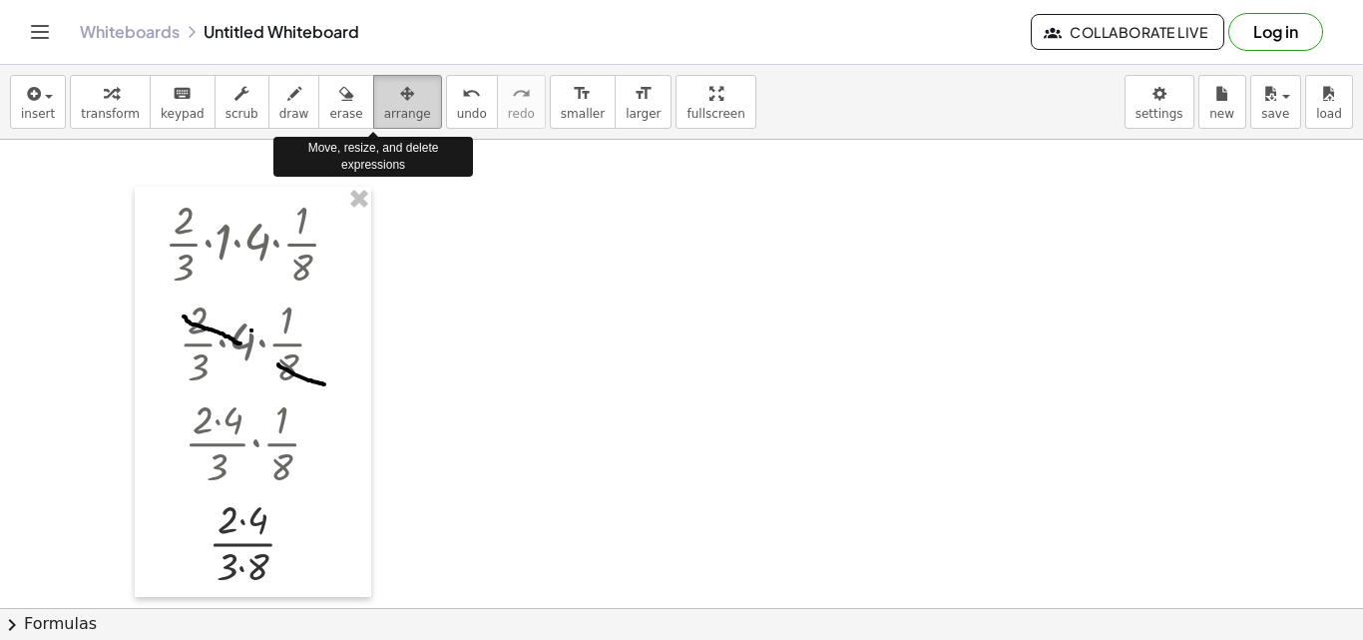
click at [384, 110] on span "arrange" at bounding box center [407, 114] width 47 height 14
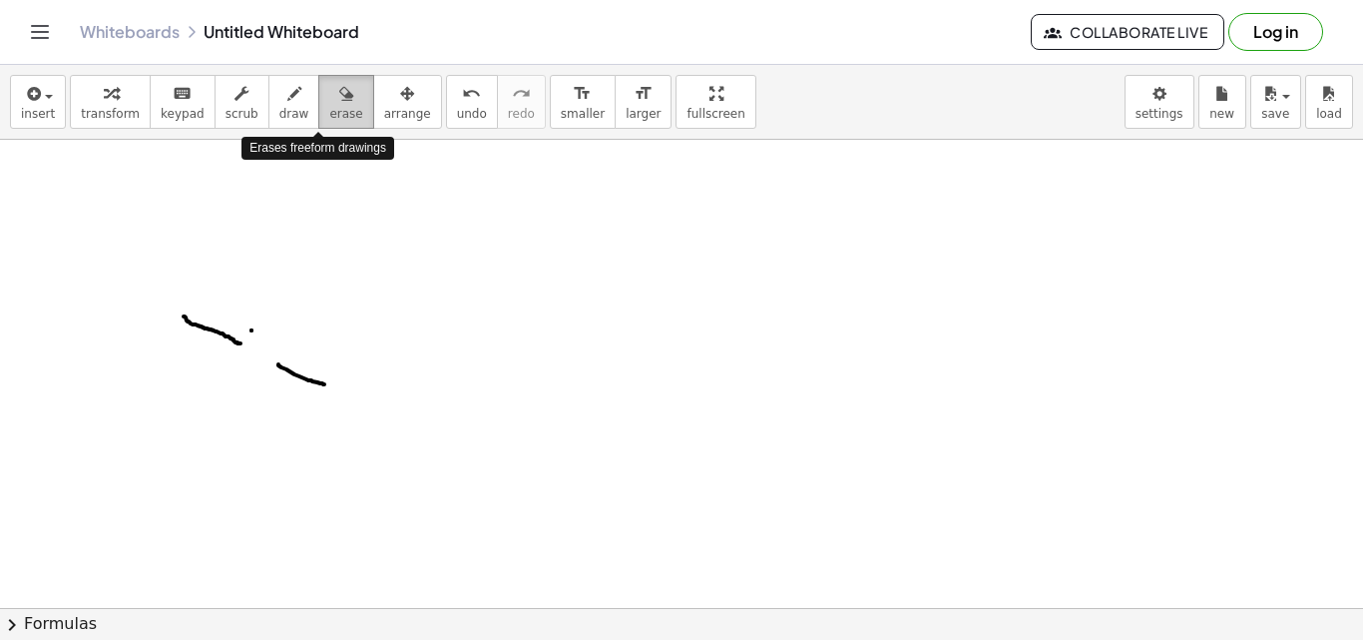
click at [329, 96] on div "button" at bounding box center [345, 93] width 33 height 24
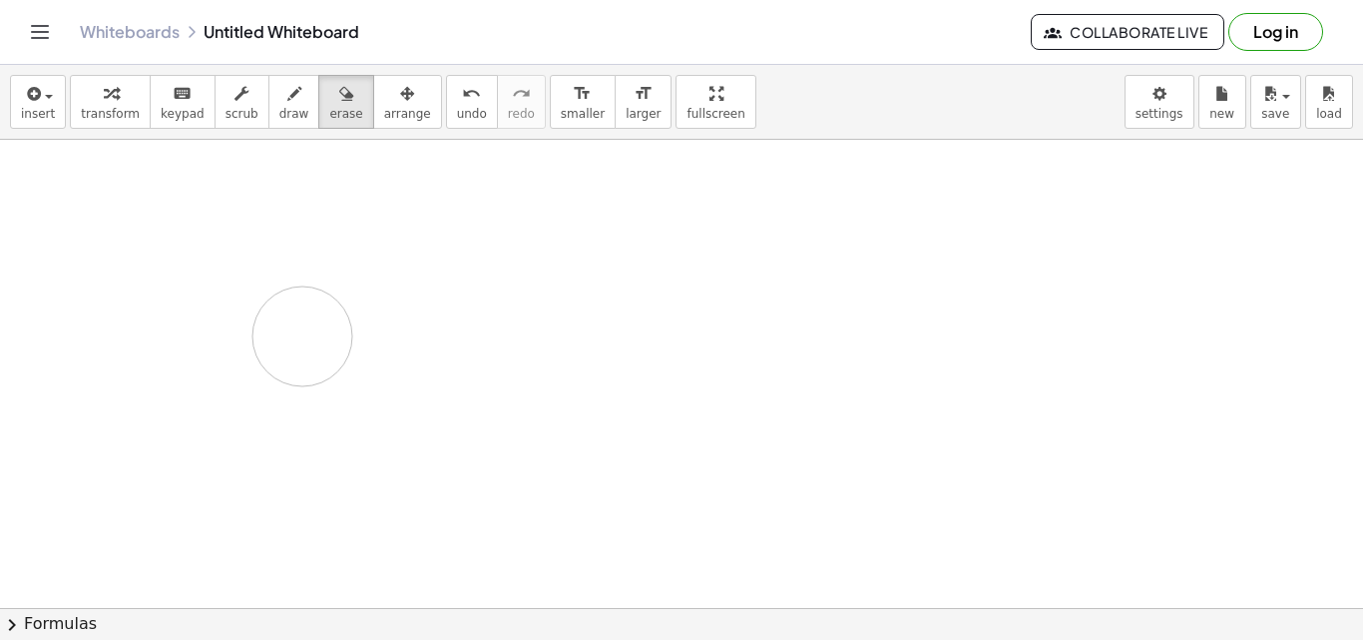
drag, startPoint x: 231, startPoint y: 252, endPoint x: 281, endPoint y: 265, distance: 51.5
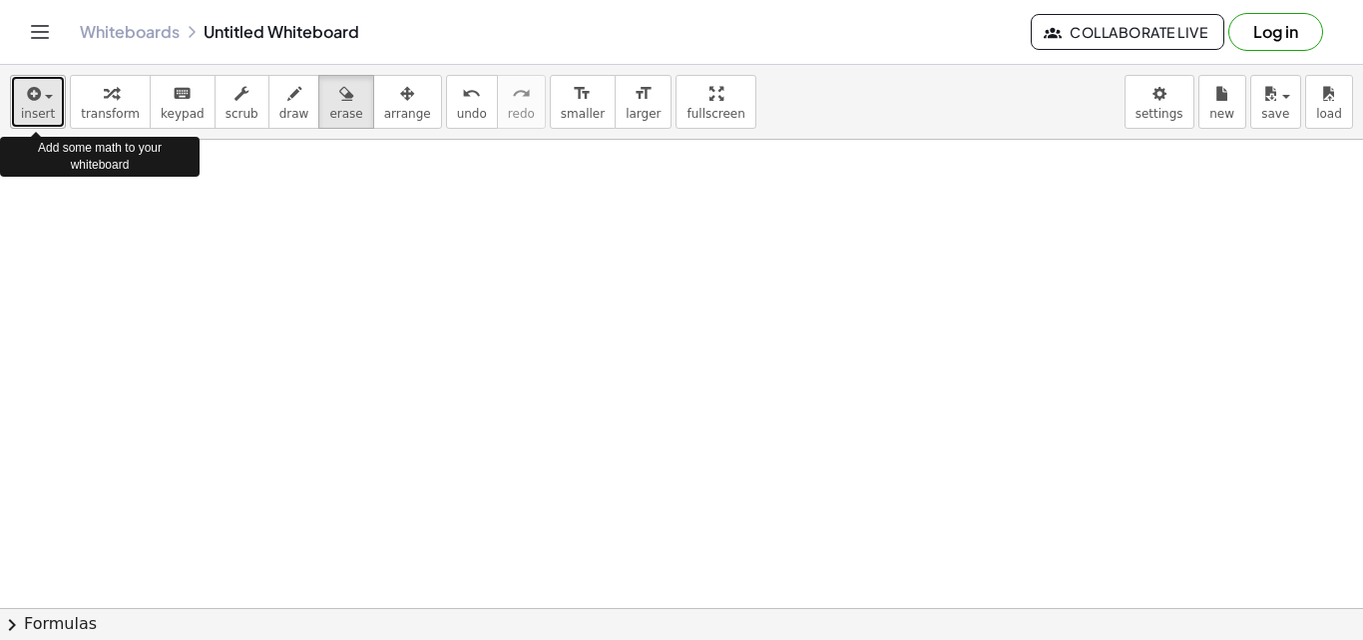
click at [27, 113] on span "insert" at bounding box center [38, 114] width 34 height 14
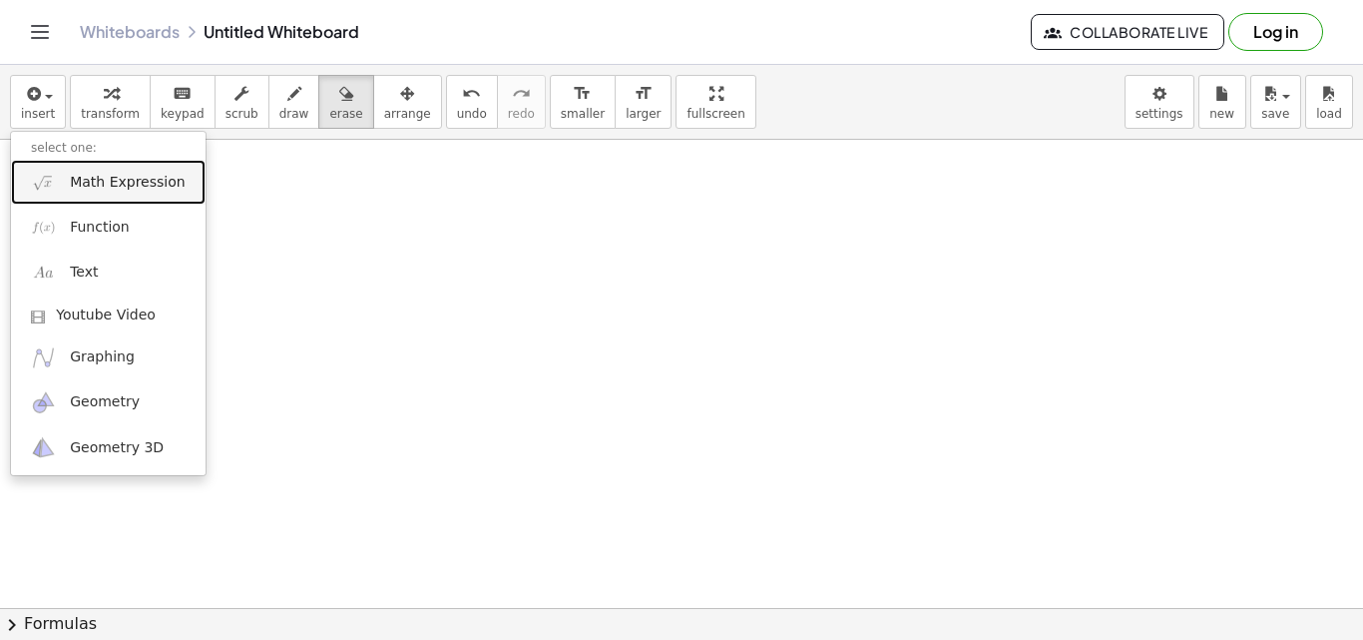
click at [151, 193] on link "Math Expression" at bounding box center [108, 182] width 195 height 45
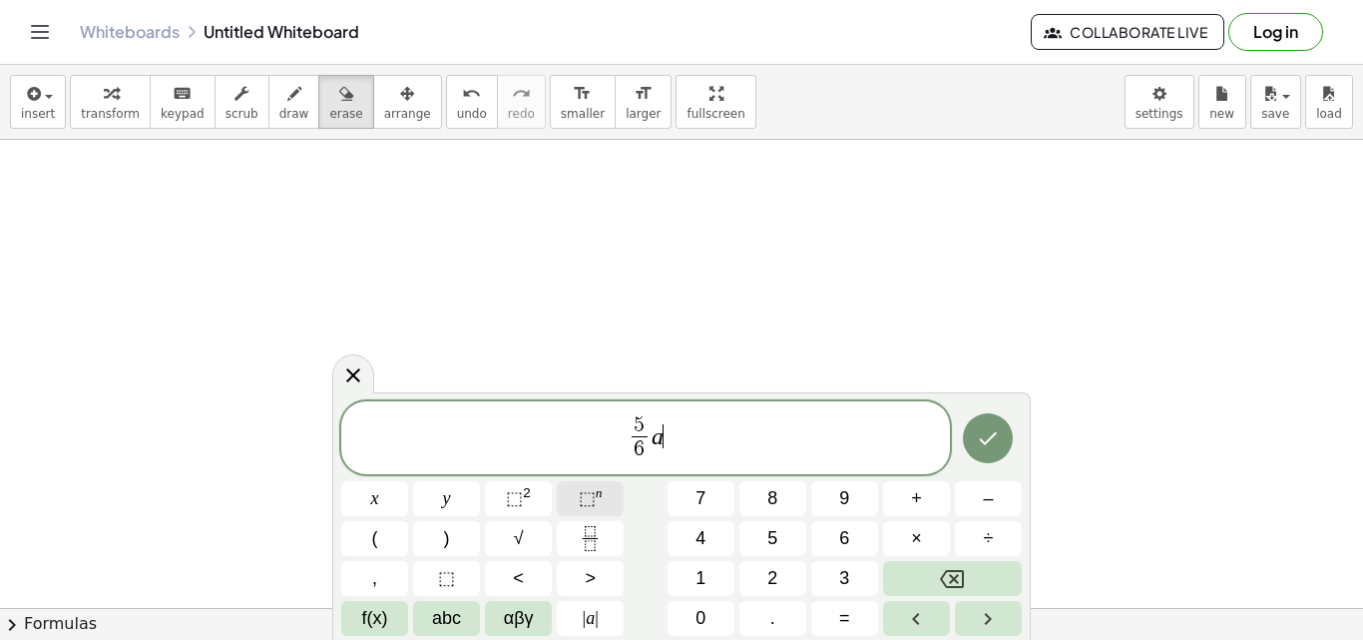
click at [594, 504] on span "⬚" at bounding box center [587, 498] width 17 height 20
click at [591, 496] on span "⬚" at bounding box center [587, 498] width 17 height 20
click at [1001, 450] on button "Done" at bounding box center [988, 438] width 50 height 50
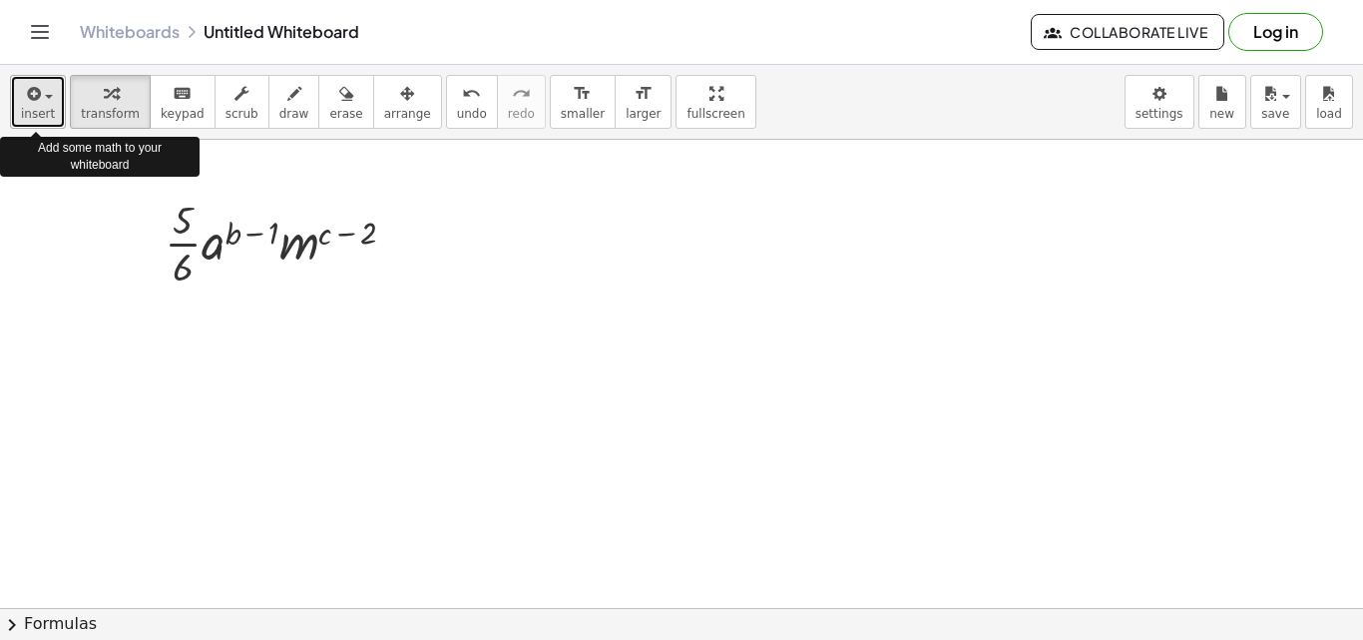
click at [52, 109] on button "insert" at bounding box center [38, 102] width 56 height 54
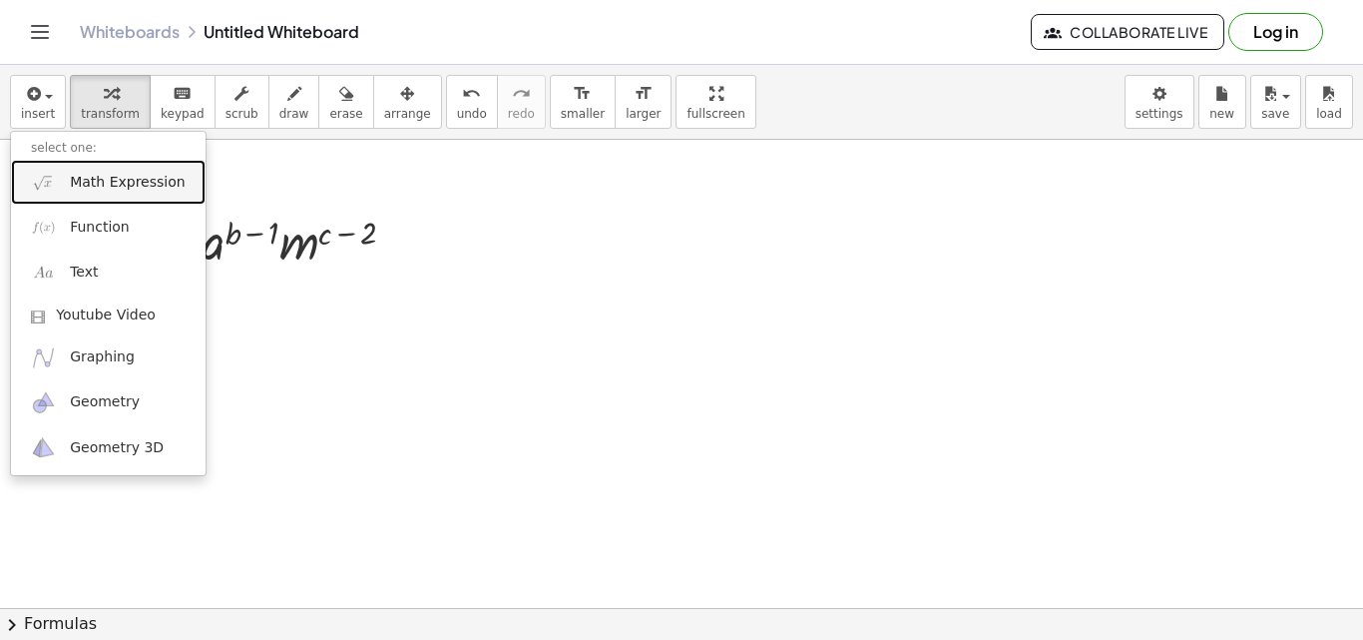
click at [147, 189] on span "Math Expression" at bounding box center [127, 183] width 115 height 20
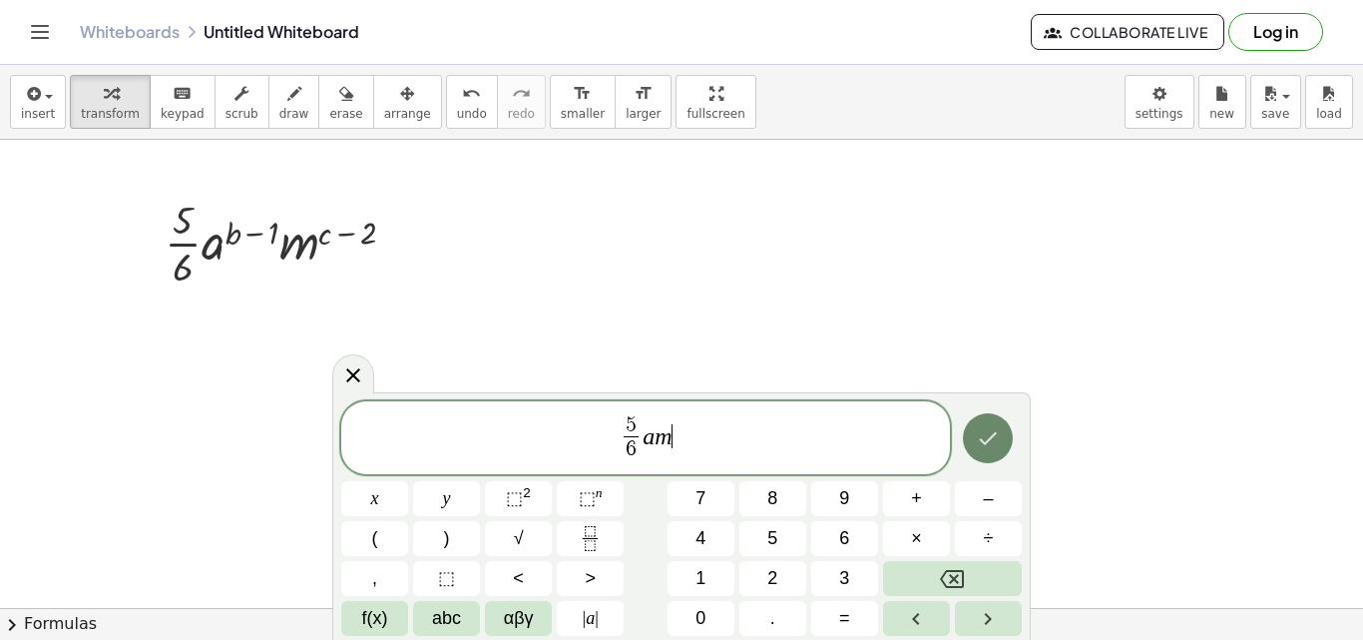
click at [1001, 432] on button "Done" at bounding box center [988, 438] width 50 height 50
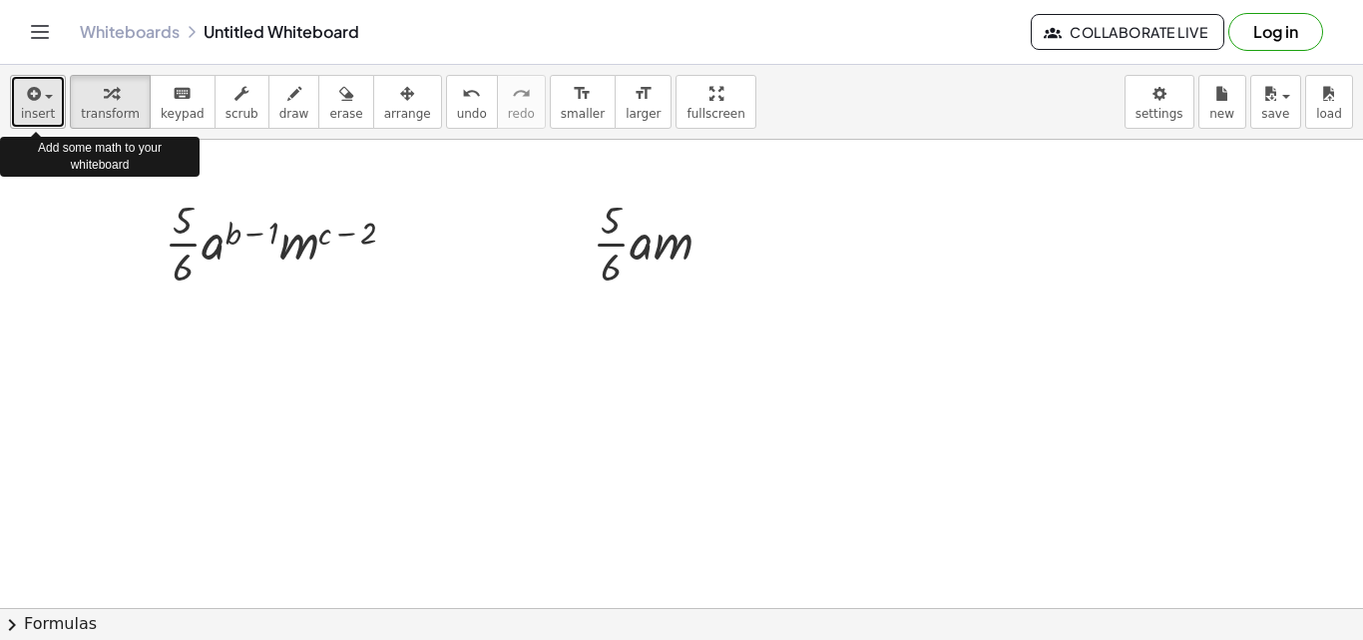
click at [40, 114] on span "insert" at bounding box center [38, 114] width 34 height 14
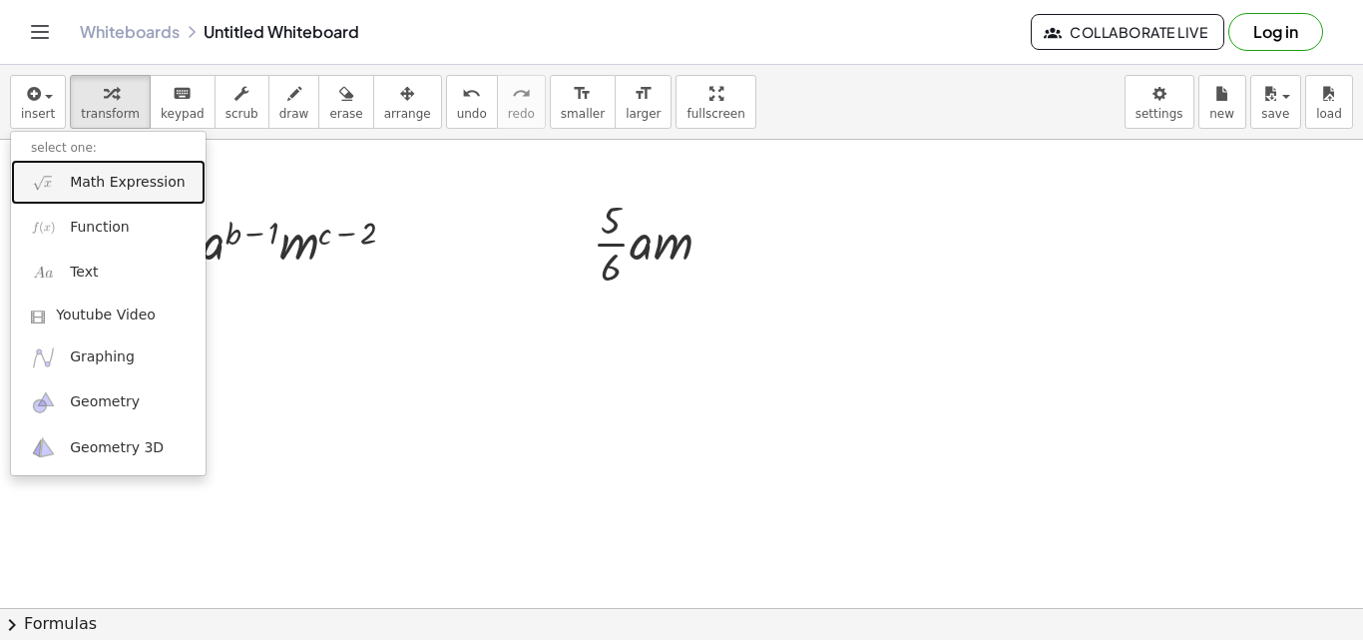
click at [105, 177] on span "Math Expression" at bounding box center [127, 183] width 115 height 20
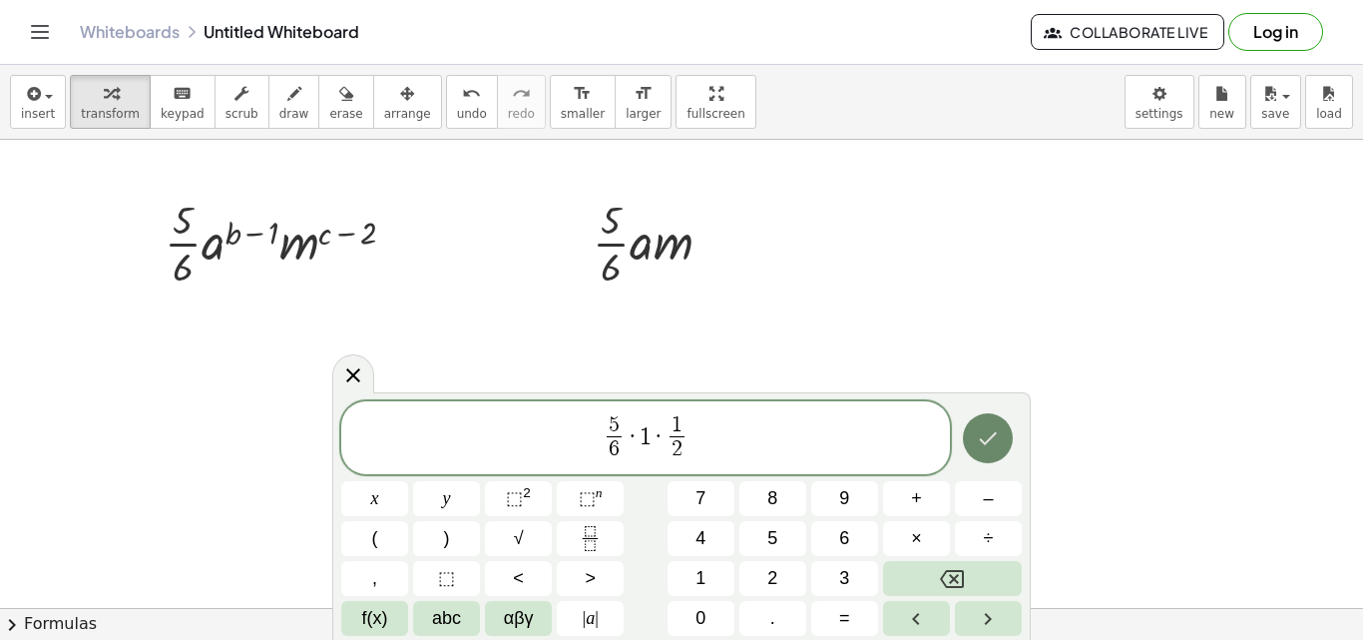
click at [989, 436] on icon "Done" at bounding box center [988, 438] width 24 height 24
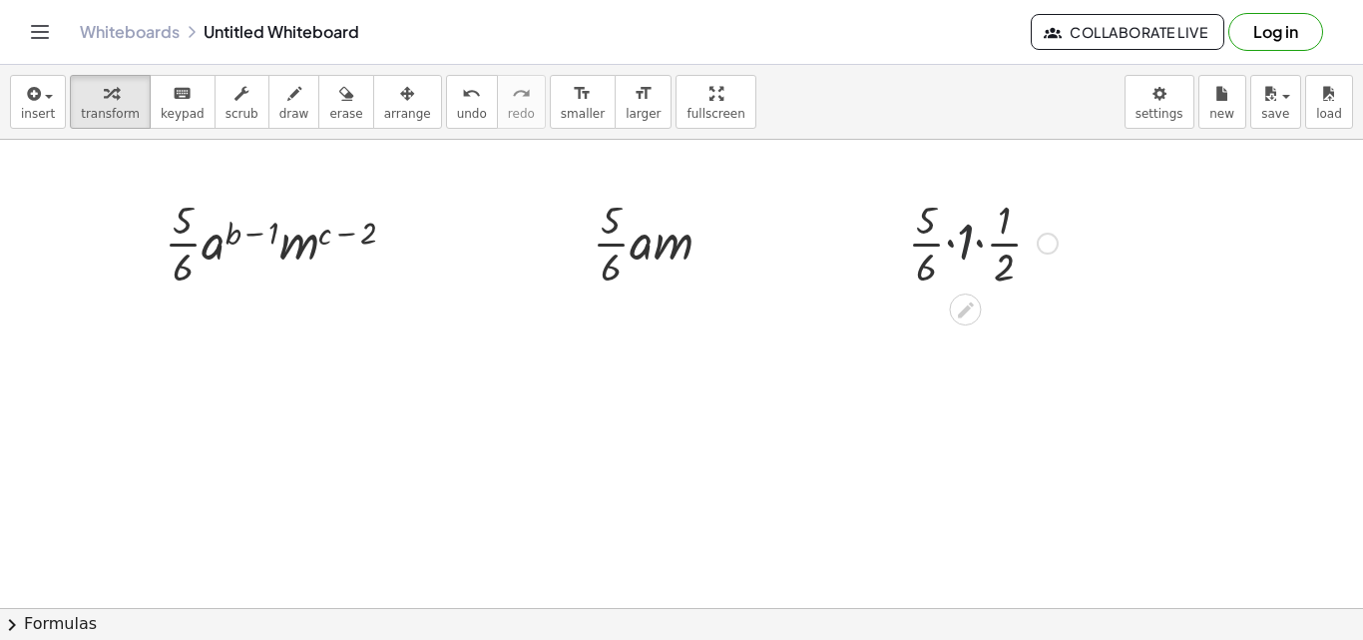
click at [967, 226] on div at bounding box center [983, 242] width 170 height 100
click at [972, 339] on div at bounding box center [983, 341] width 170 height 100
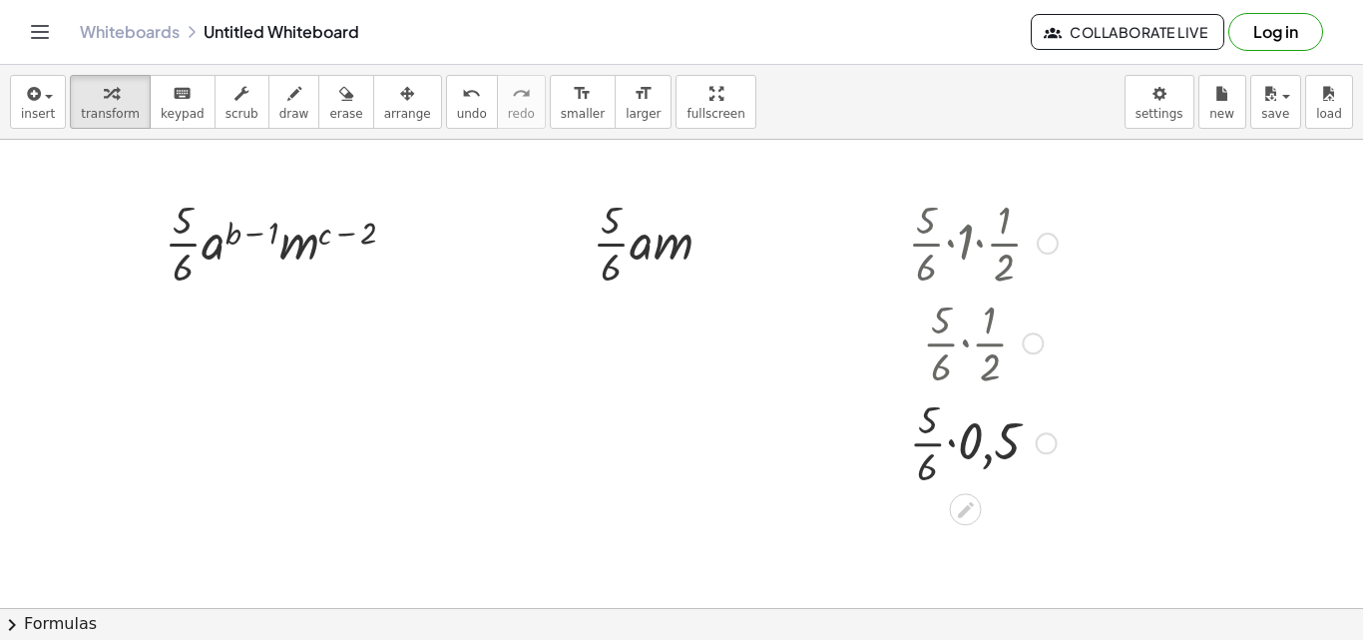
click at [960, 343] on div at bounding box center [983, 341] width 144 height 100
click at [965, 343] on div at bounding box center [983, 341] width 144 height 100
click at [972, 430] on div at bounding box center [983, 441] width 170 height 100
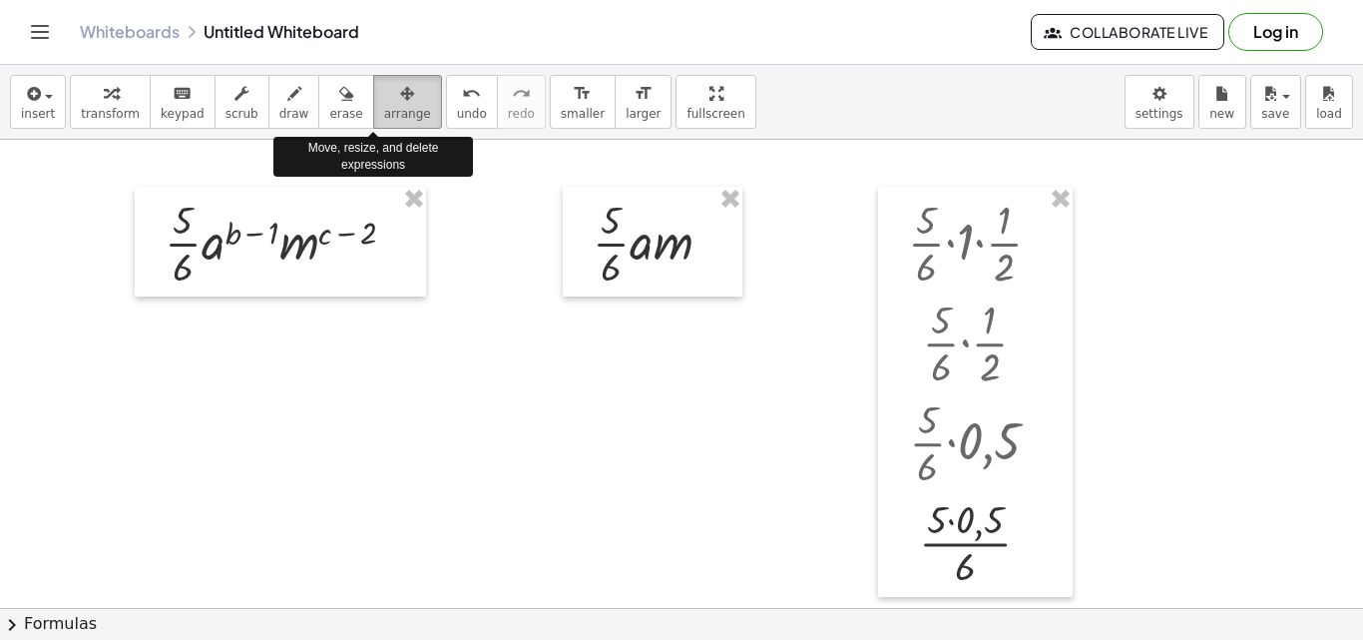
click at [400, 104] on icon "button" at bounding box center [407, 94] width 14 height 24
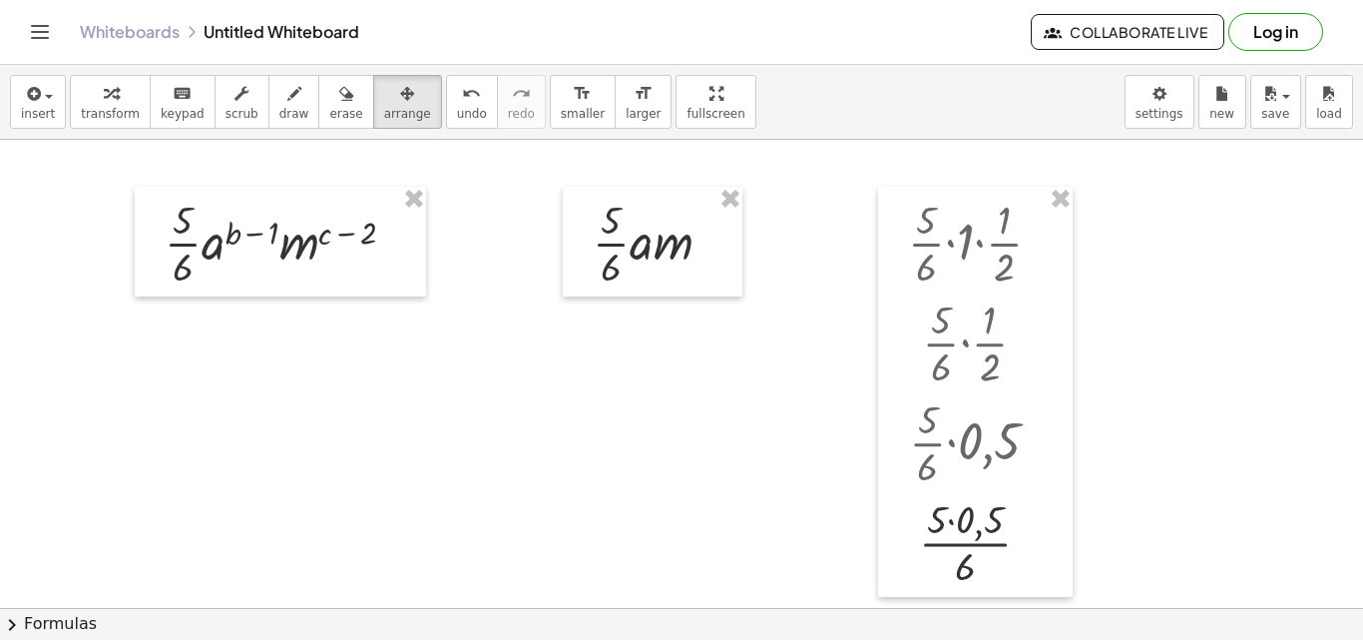
click at [946, 431] on div at bounding box center [975, 392] width 195 height 410
click at [940, 452] on div at bounding box center [975, 392] width 195 height 410
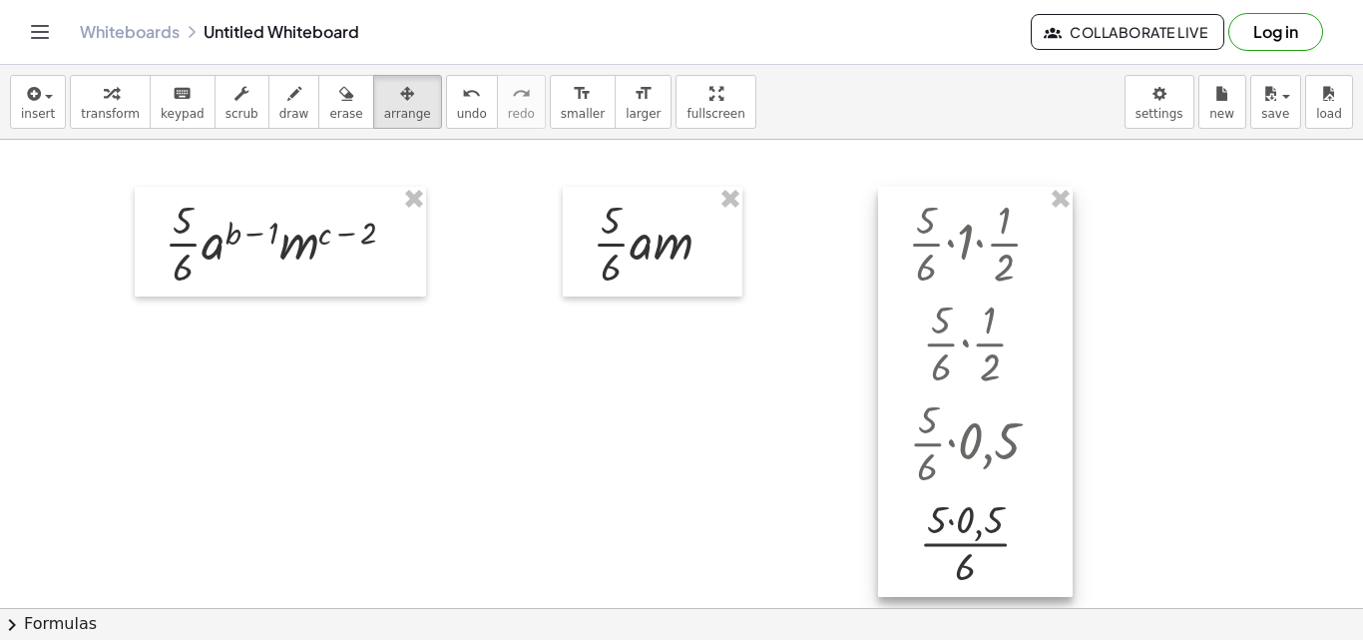
click at [940, 452] on div at bounding box center [975, 392] width 195 height 410
